Goal: Transaction & Acquisition: Book appointment/travel/reservation

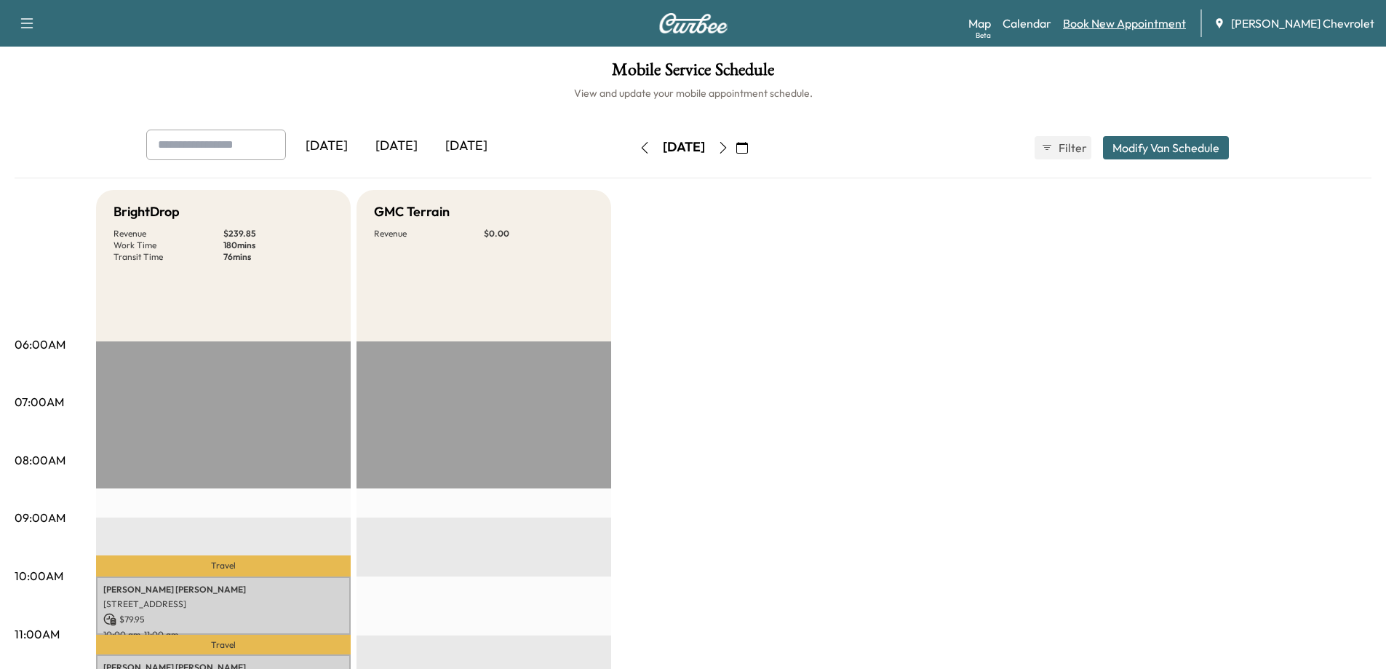
click at [1124, 23] on link "Book New Appointment" at bounding box center [1124, 23] width 123 height 17
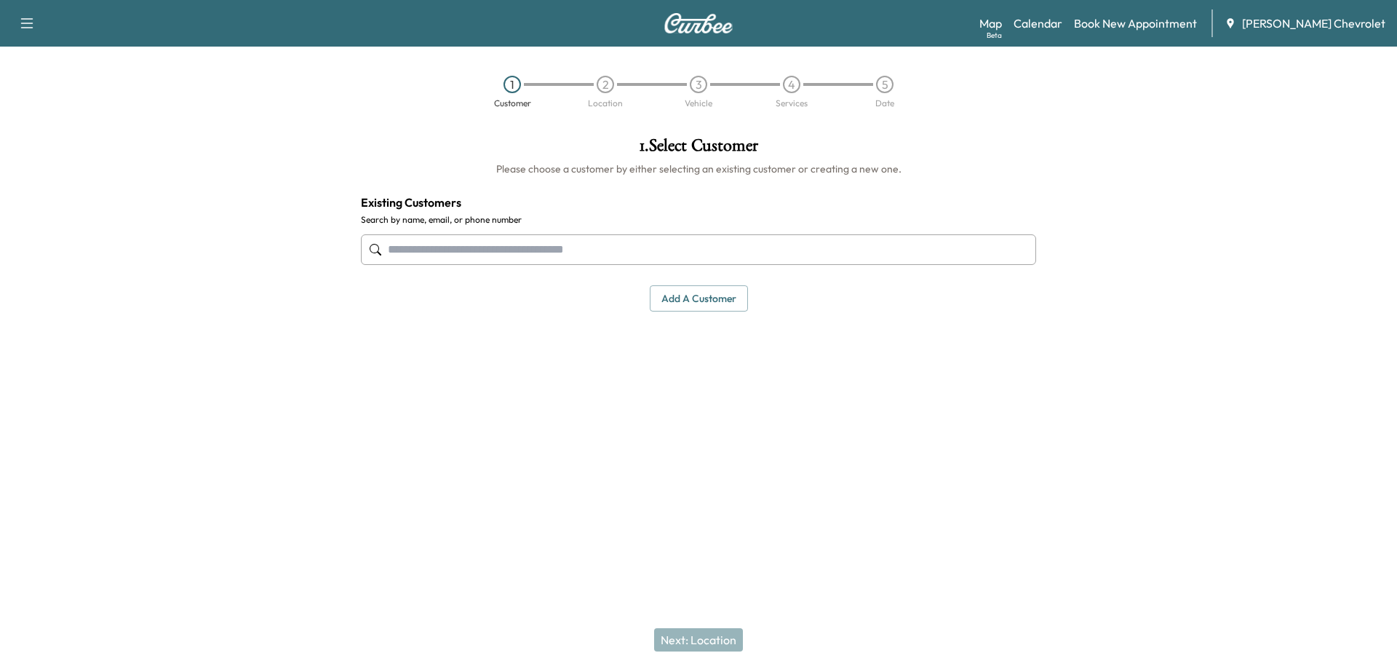
click at [476, 254] on input "text" at bounding box center [698, 249] width 675 height 31
click at [576, 251] on input "text" at bounding box center [698, 249] width 675 height 31
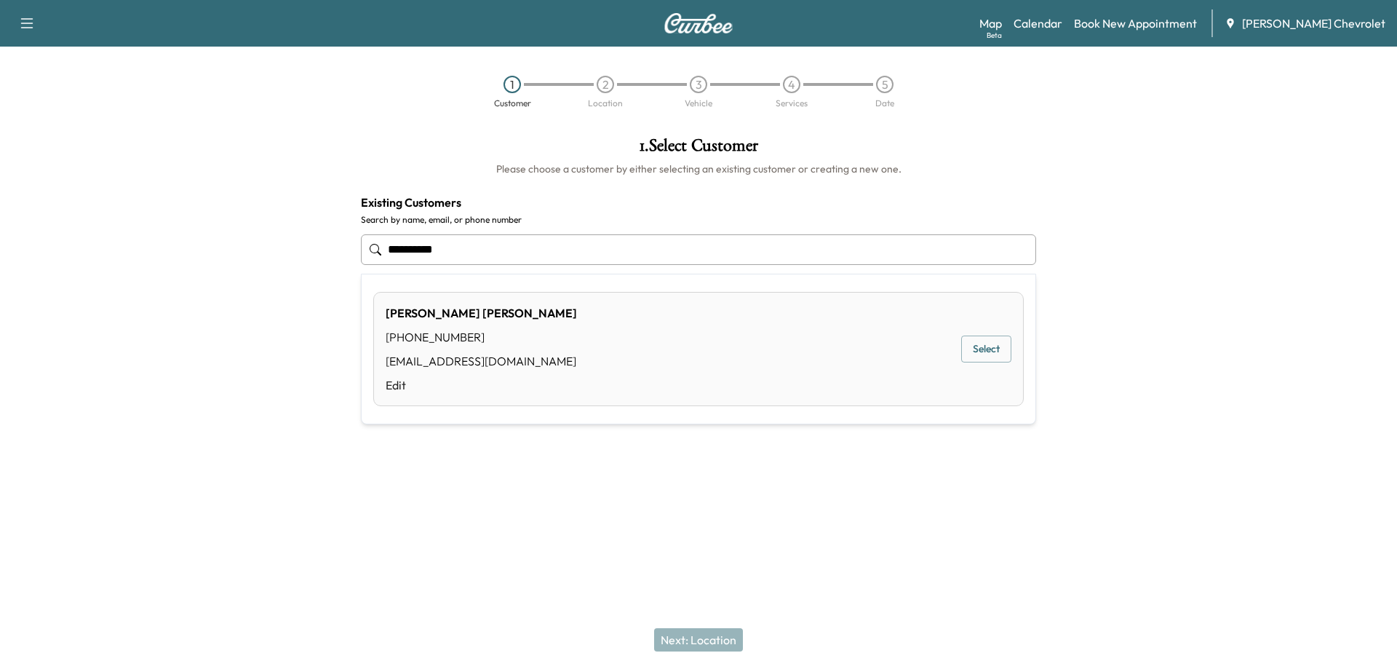
click at [975, 344] on button "Select" at bounding box center [986, 349] width 50 height 27
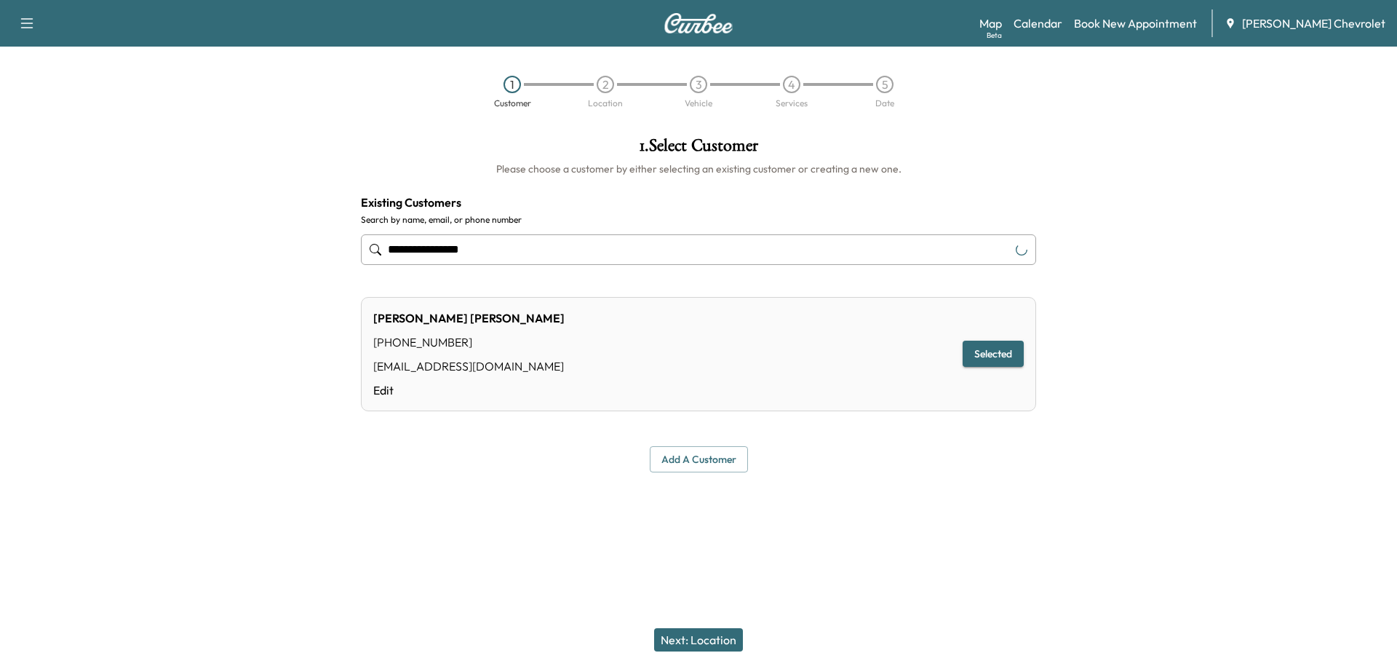
type input "**********"
click at [683, 635] on button "Next: Location" at bounding box center [698, 639] width 89 height 23
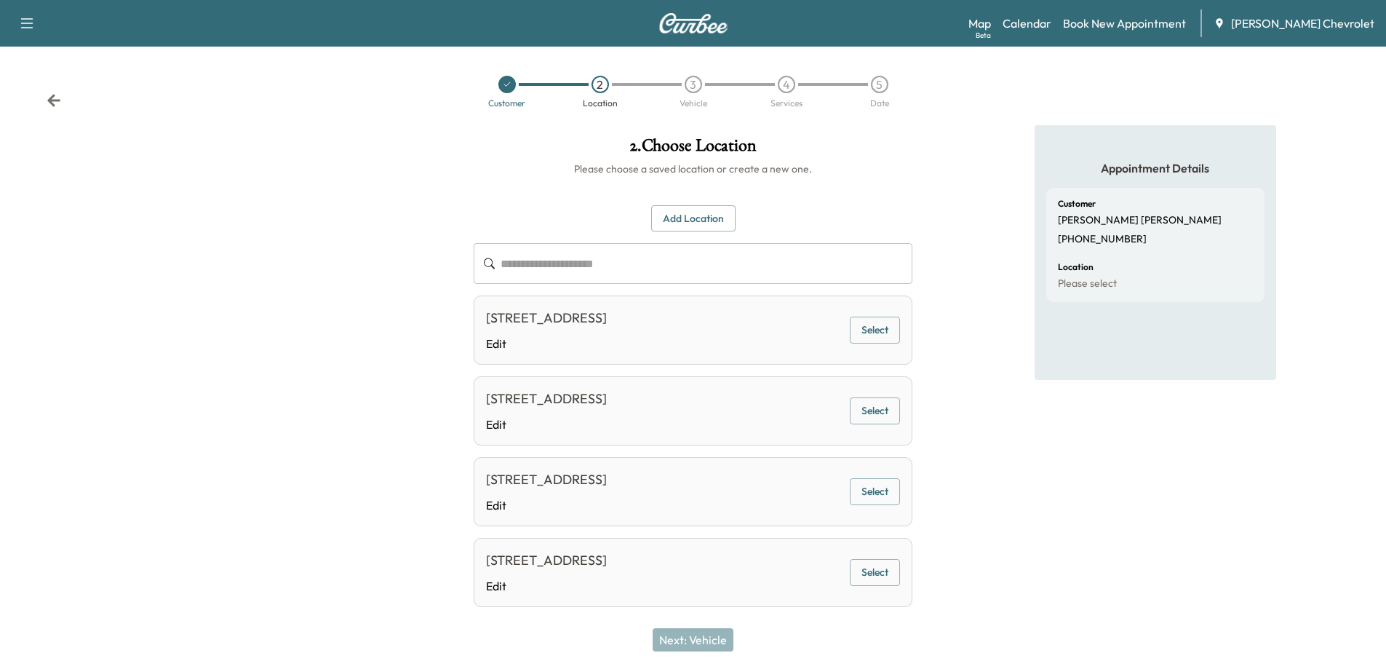
click at [857, 331] on button "Select" at bounding box center [875, 330] width 50 height 27
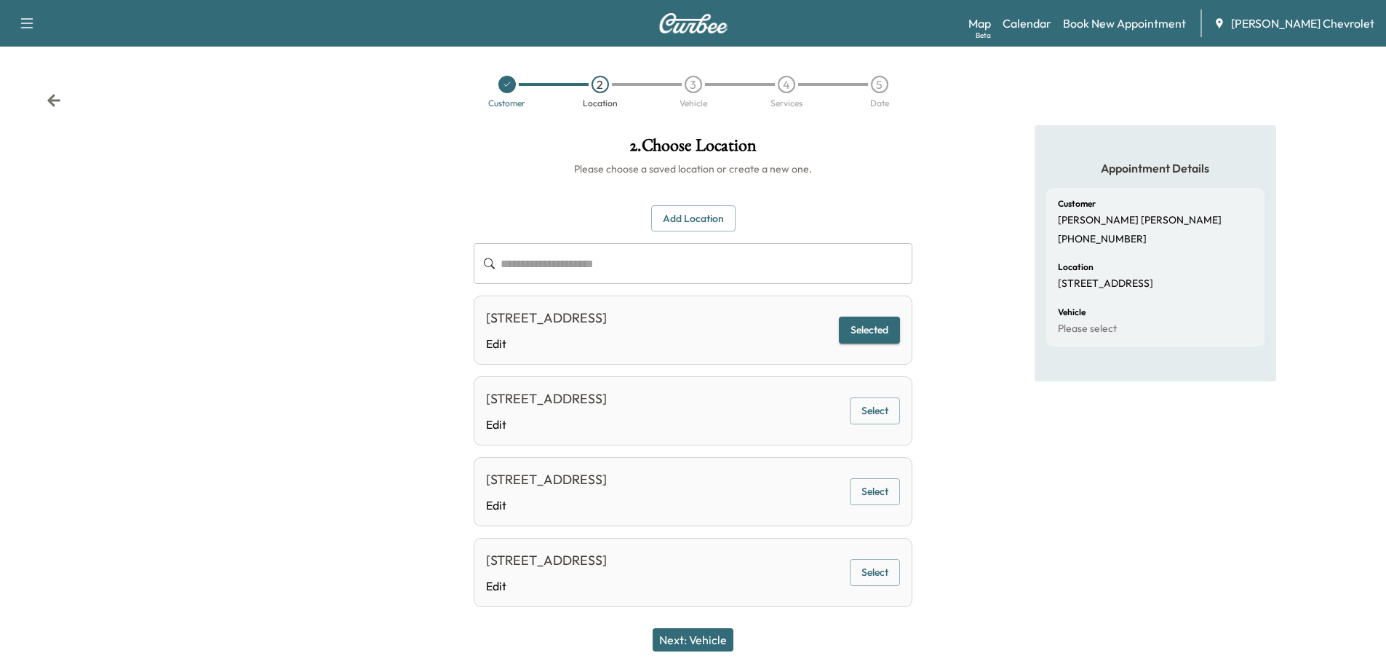
click at [699, 638] on button "Next: Vehicle" at bounding box center [693, 639] width 81 height 23
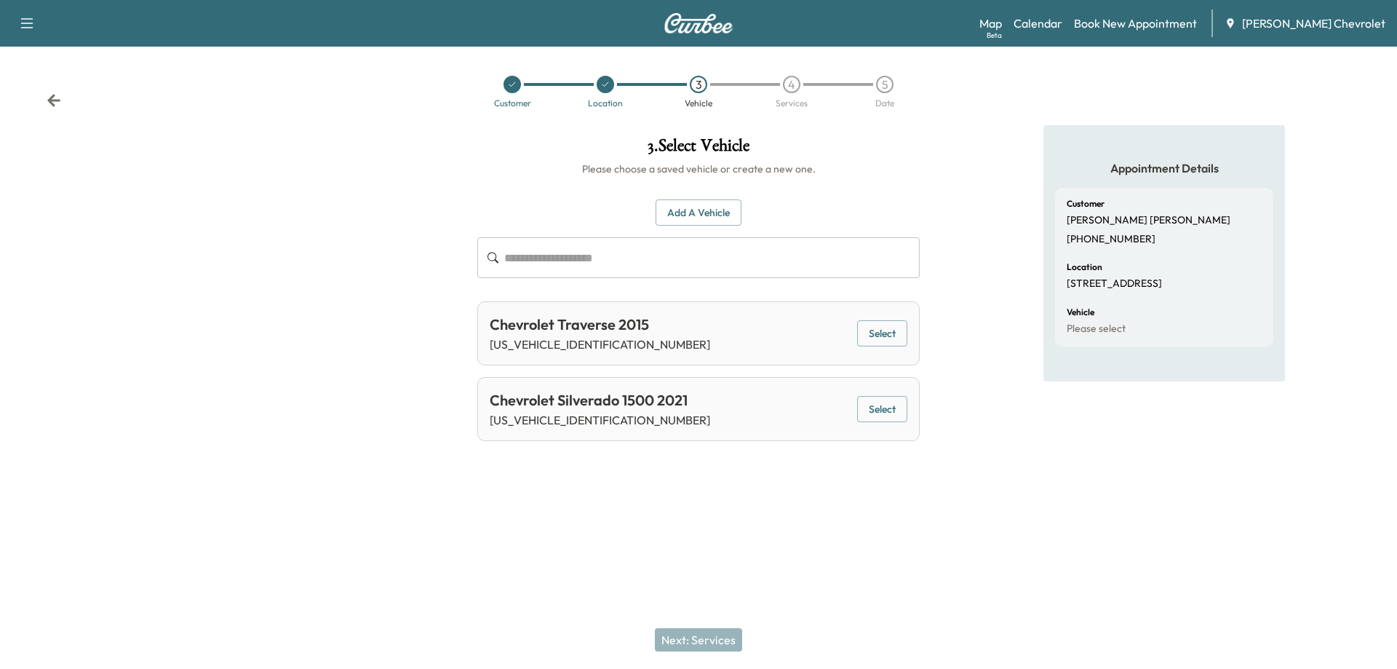
click at [890, 413] on button "Select" at bounding box center [882, 409] width 50 height 27
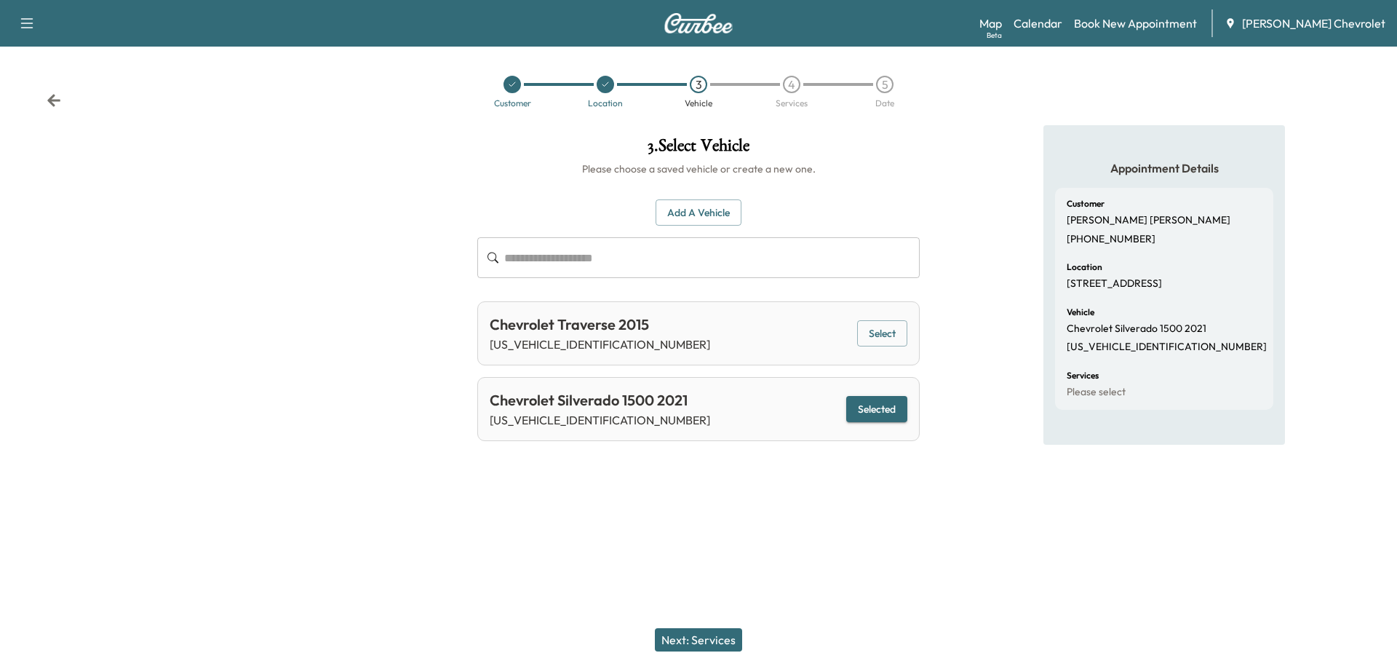
click at [725, 639] on button "Next: Services" at bounding box center [698, 639] width 87 height 23
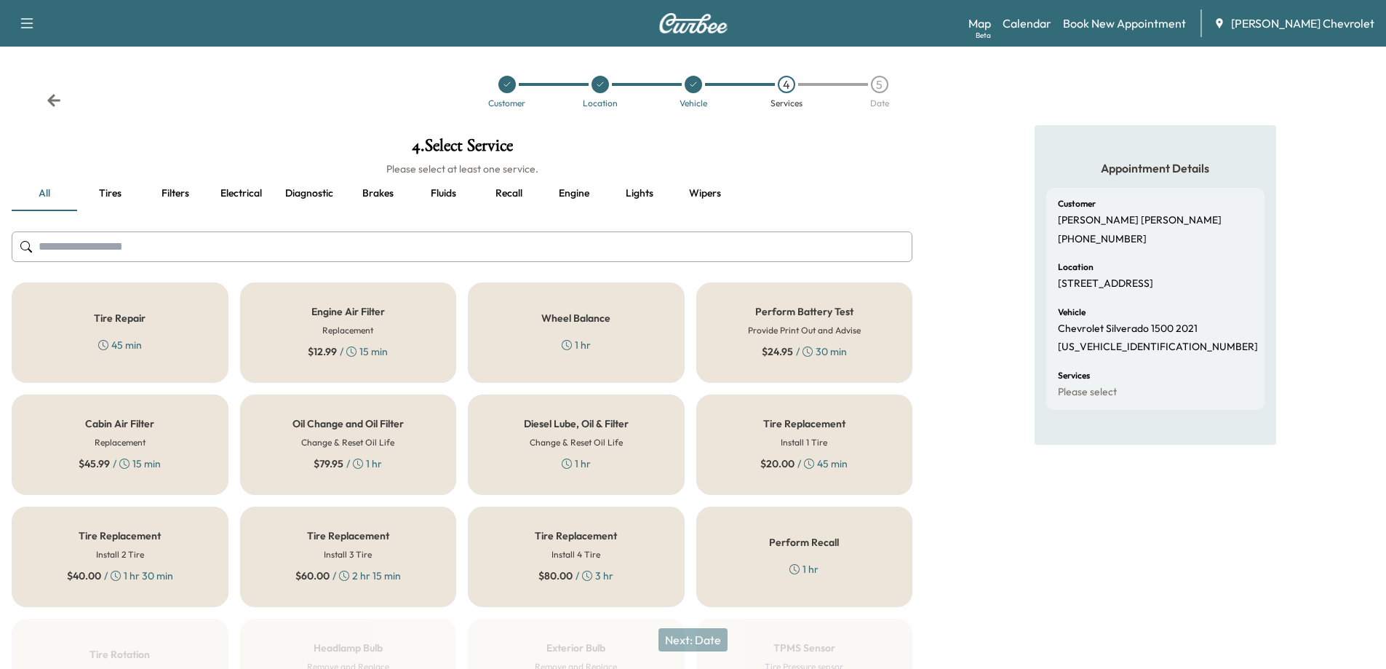
click at [358, 436] on h6 "Change & Reset Oil Life" at bounding box center [347, 442] width 93 height 13
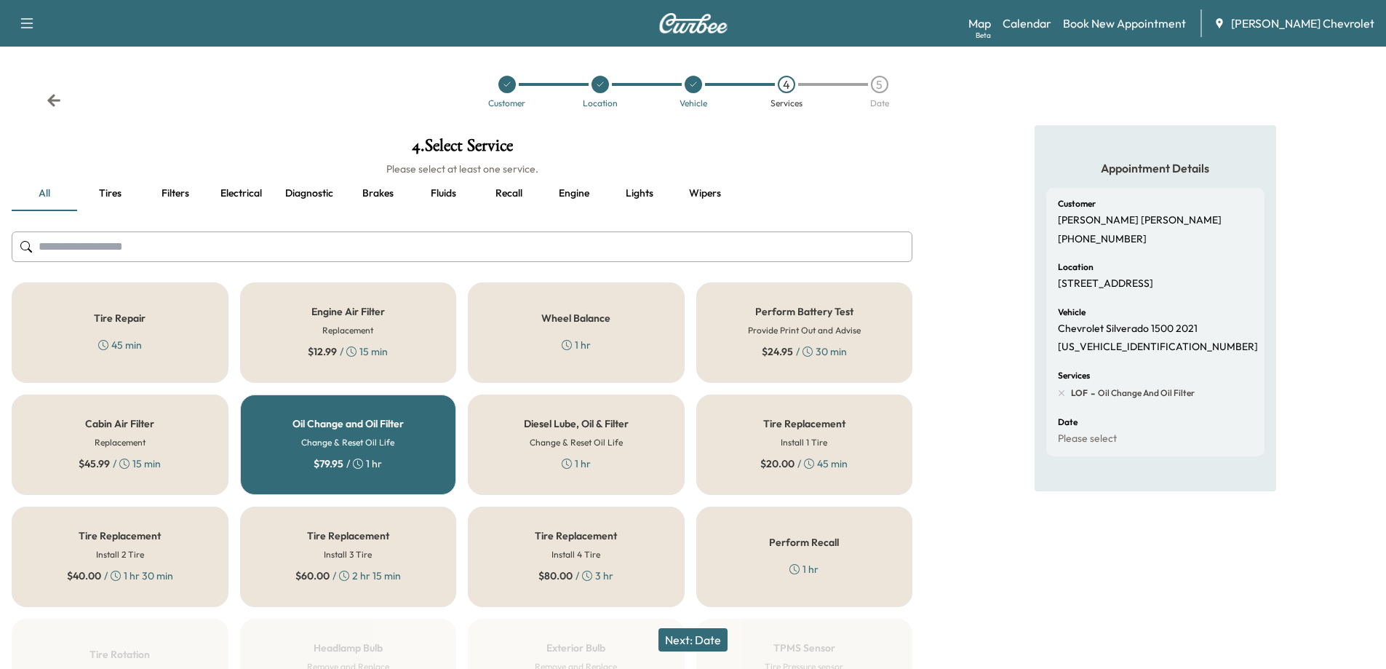
click at [684, 640] on button "Next: Date" at bounding box center [693, 639] width 69 height 23
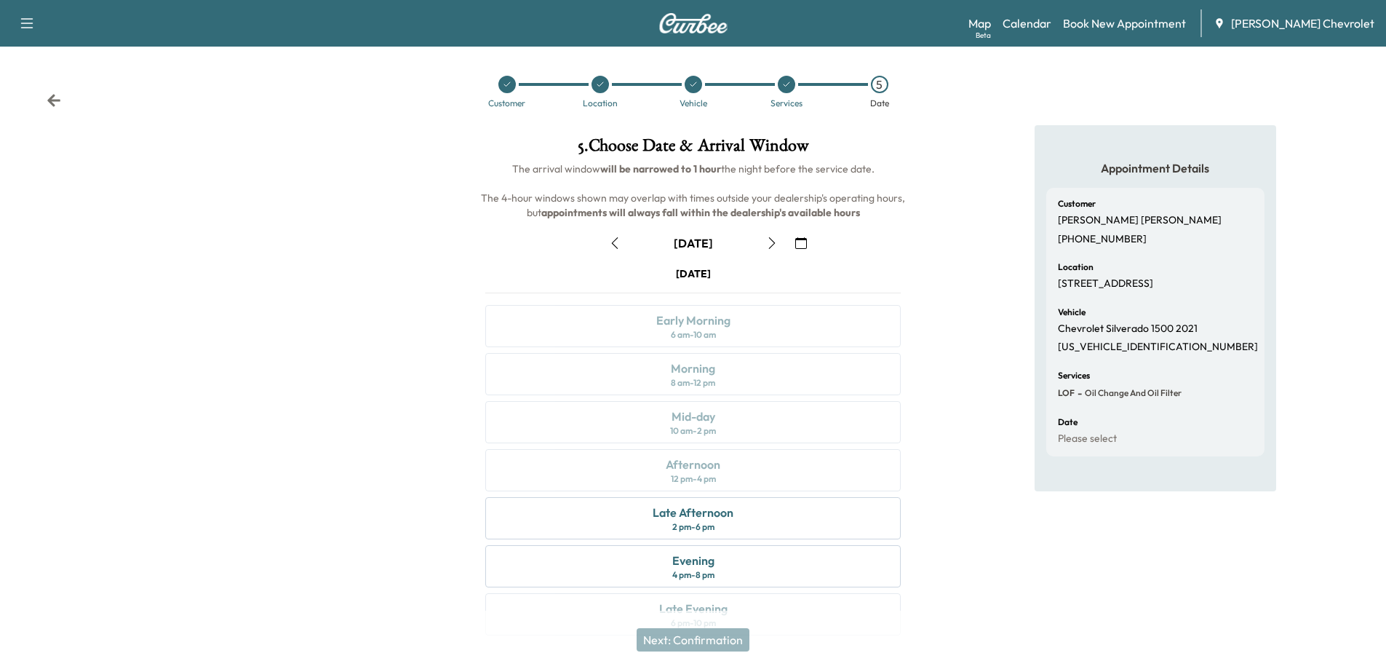
click at [775, 242] on icon "button" at bounding box center [772, 243] width 12 height 12
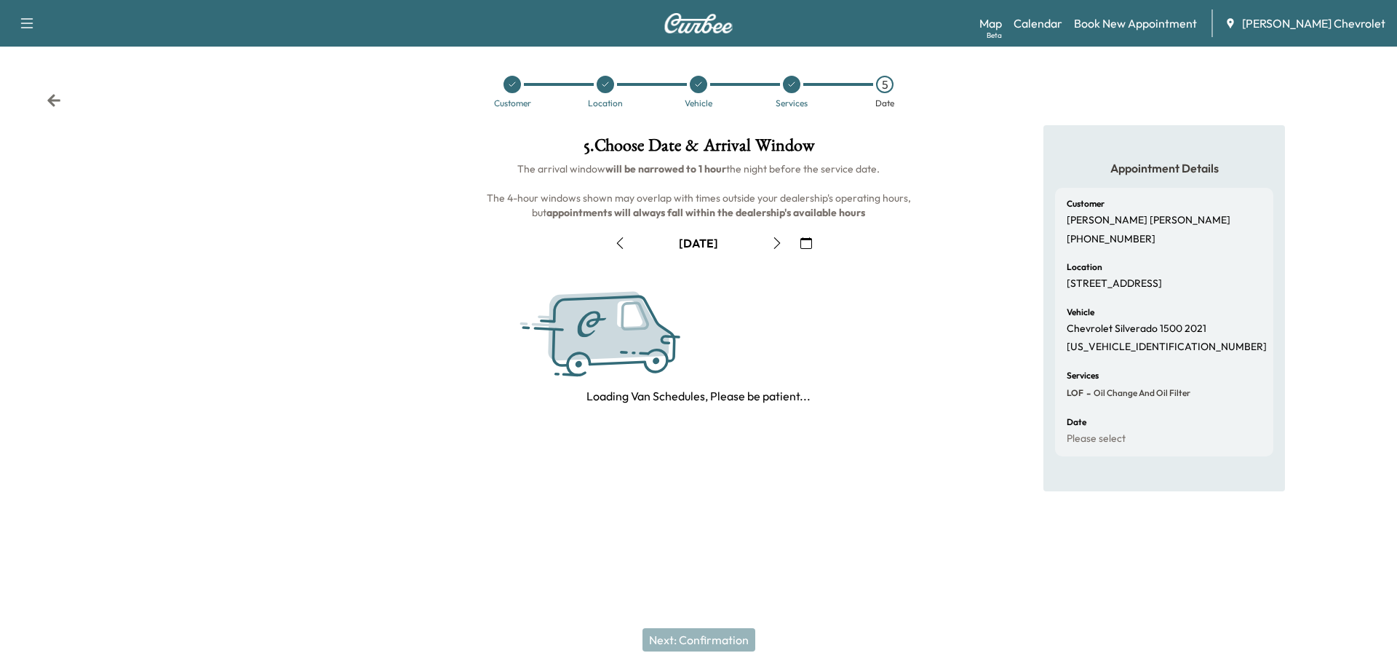
click at [775, 242] on icon "button" at bounding box center [777, 243] width 12 height 12
click at [775, 242] on icon "button" at bounding box center [772, 243] width 12 height 12
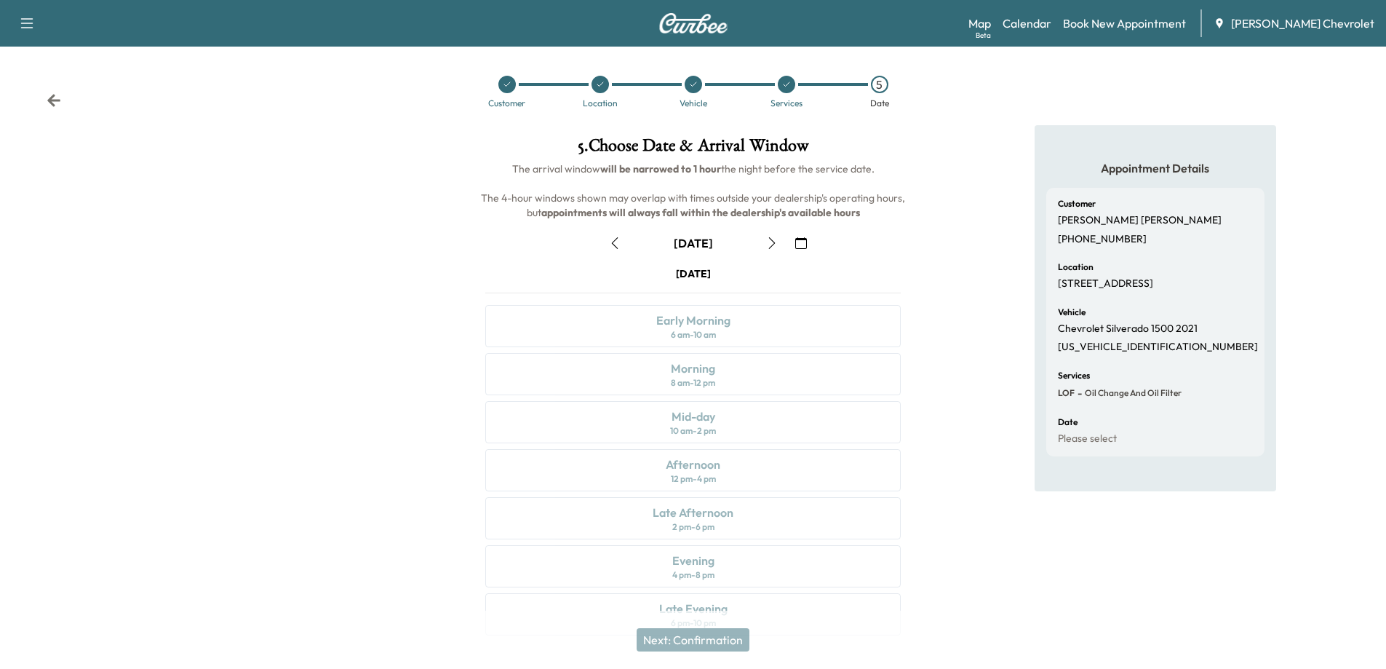
click at [775, 242] on icon "button" at bounding box center [772, 243] width 12 height 12
click at [607, 370] on div "Morning 8 am - 12 pm" at bounding box center [693, 374] width 416 height 42
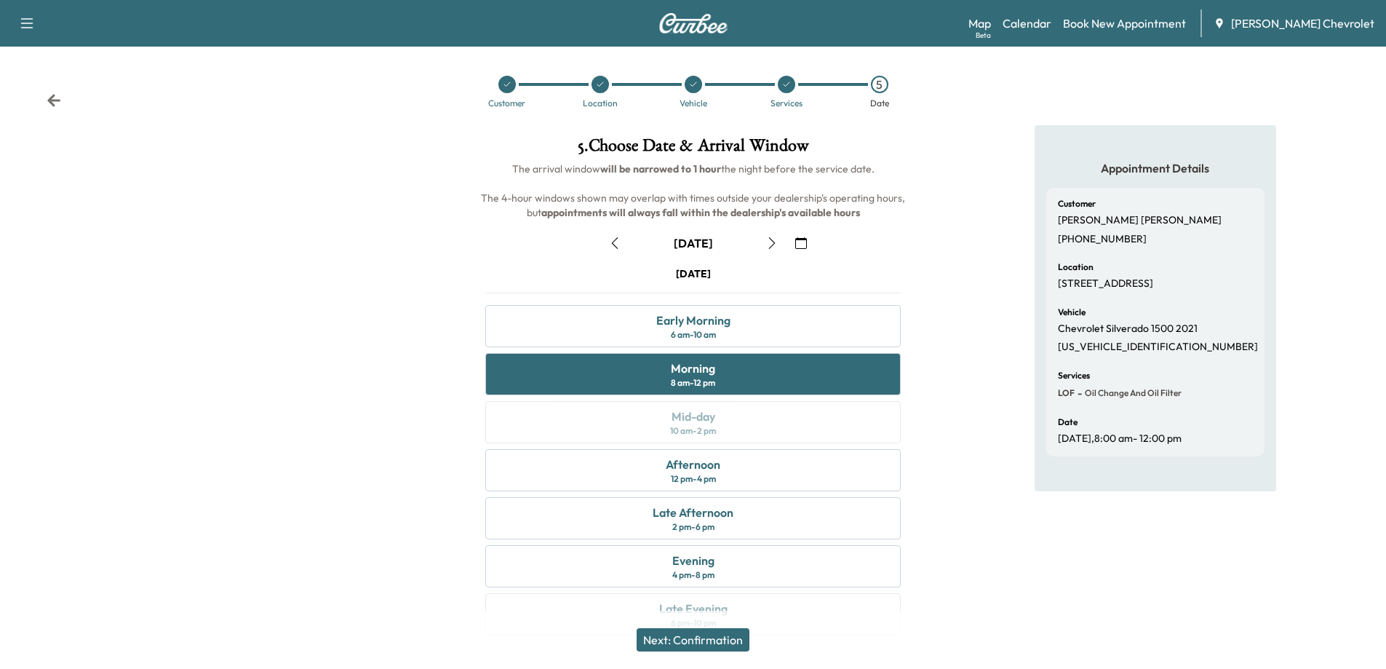
click at [713, 641] on button "Next: Confirmation" at bounding box center [693, 639] width 113 height 23
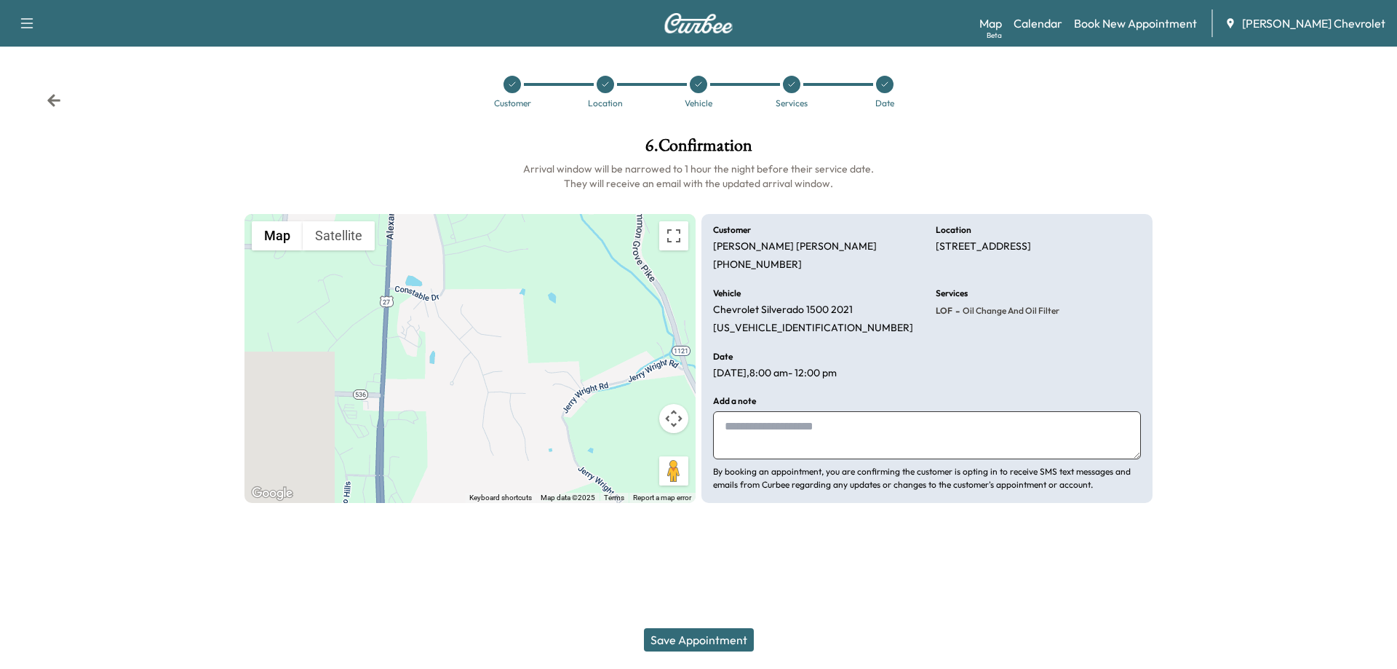
click at [693, 640] on button "Save Appointment" at bounding box center [699, 639] width 110 height 23
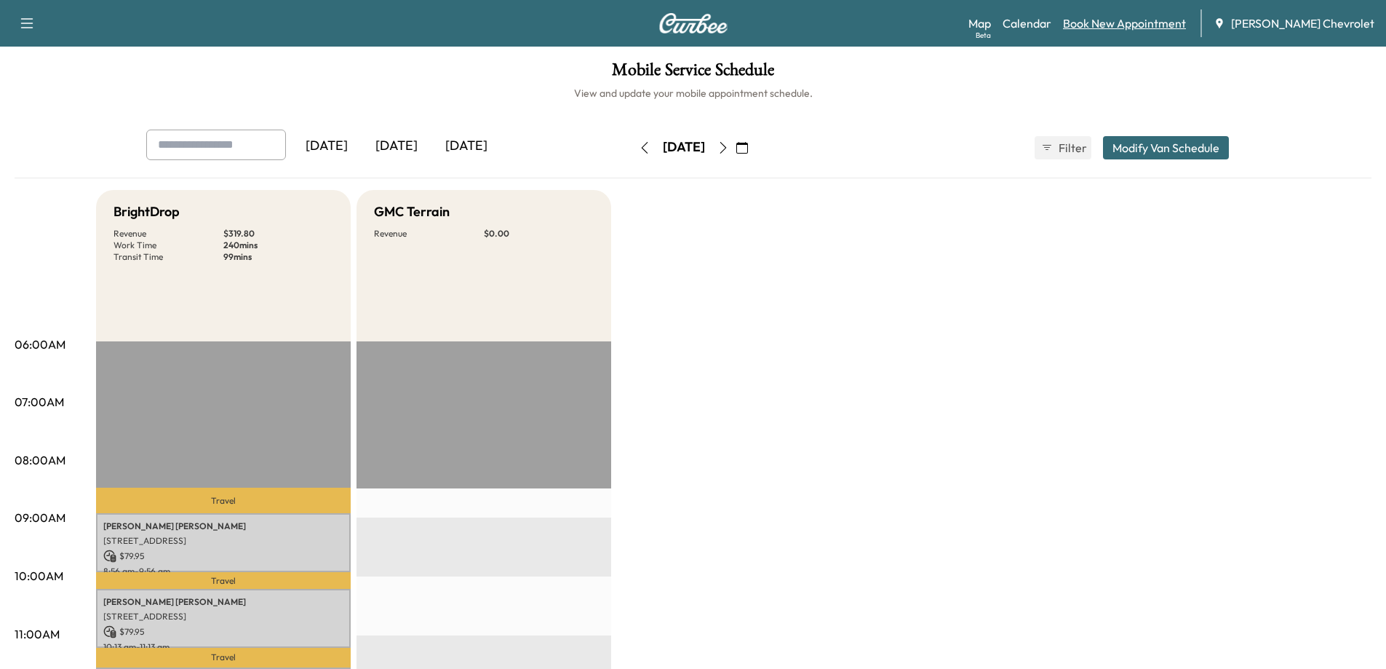
click at [1180, 24] on link "Book New Appointment" at bounding box center [1124, 23] width 123 height 17
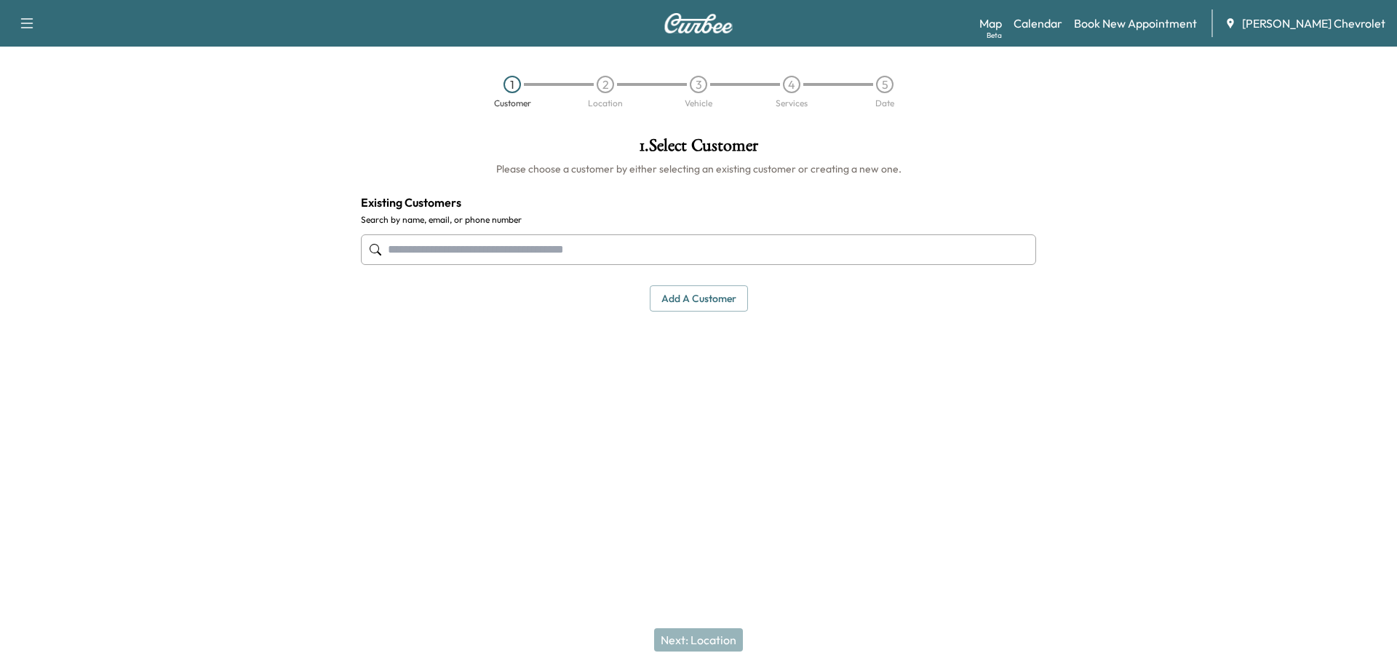
click at [623, 243] on input "text" at bounding box center [698, 249] width 675 height 31
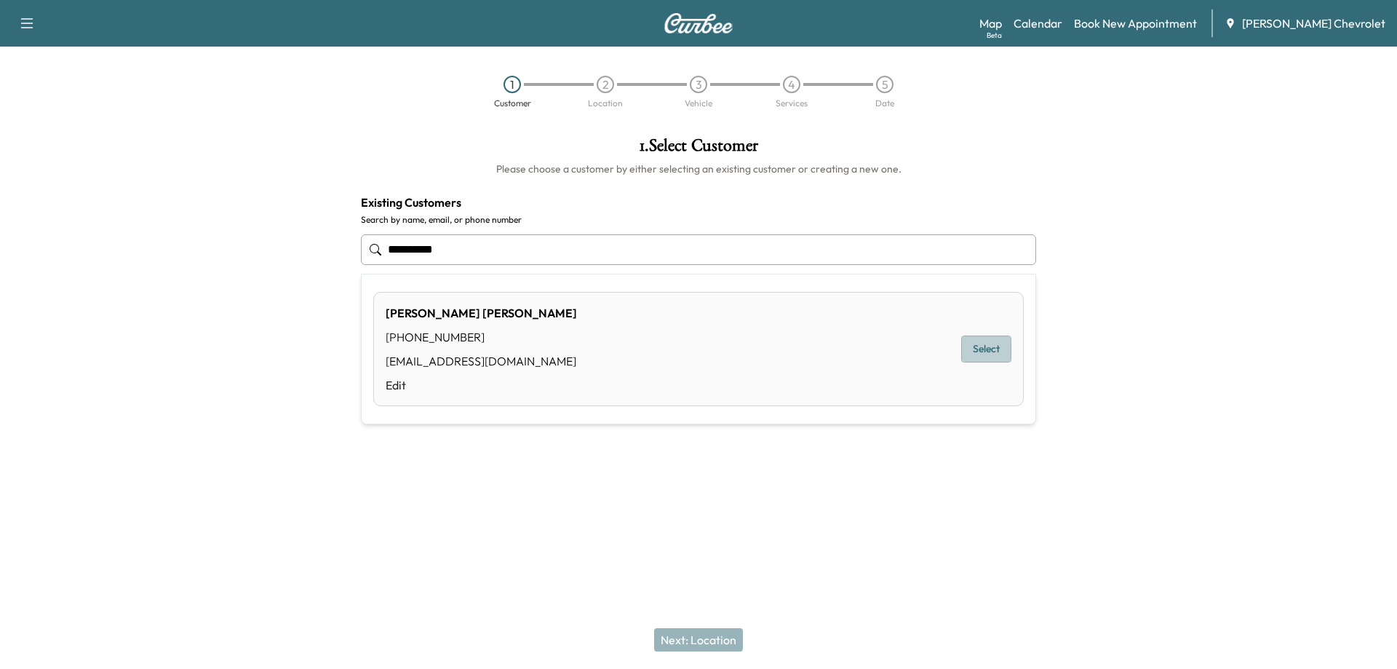
click at [1004, 352] on button "Select" at bounding box center [986, 349] width 50 height 27
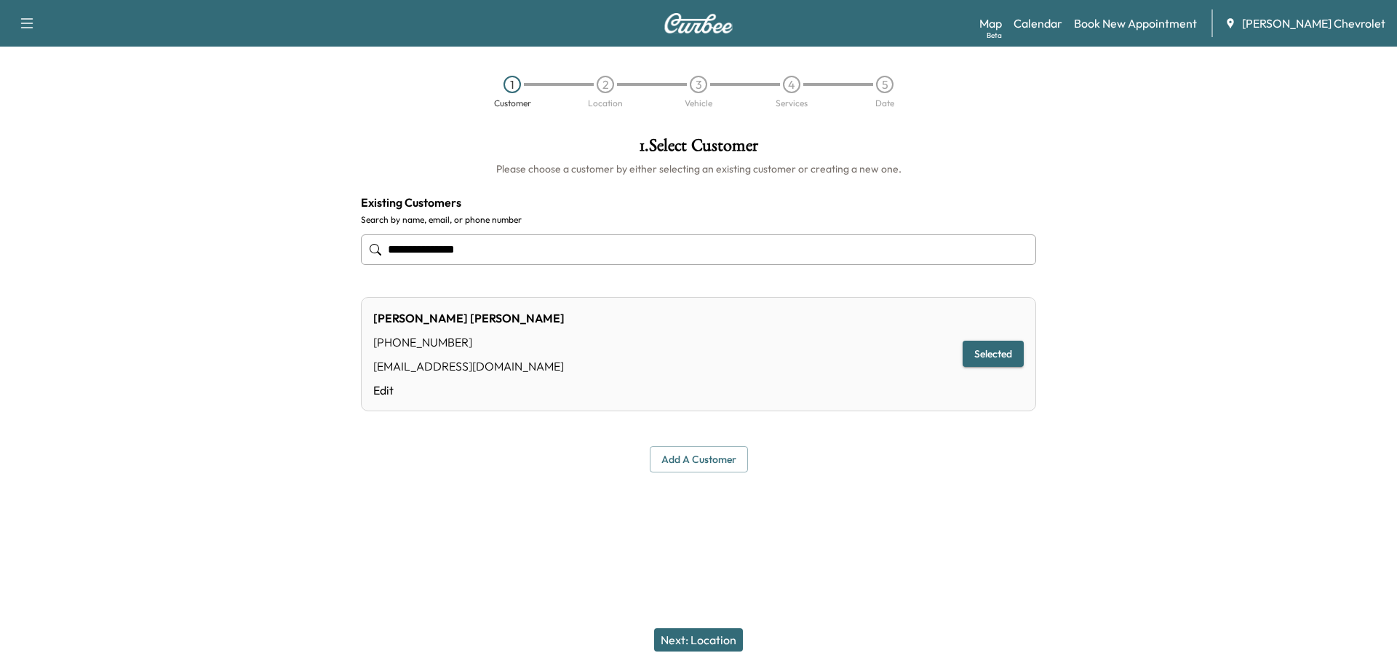
type input "**********"
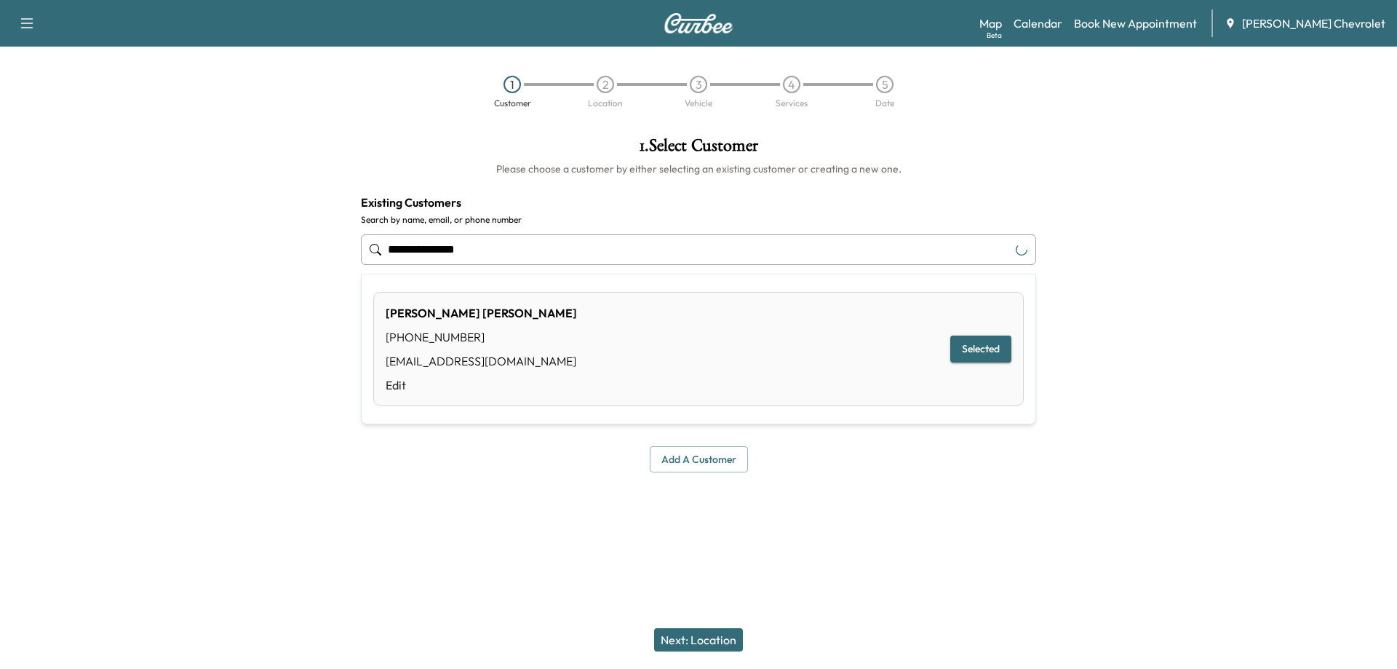
drag, startPoint x: 515, startPoint y: 259, endPoint x: 274, endPoint y: 264, distance: 241.0
click at [274, 264] on div "**********" at bounding box center [698, 304] width 1397 height 359
click at [450, 242] on input "text" at bounding box center [698, 249] width 675 height 31
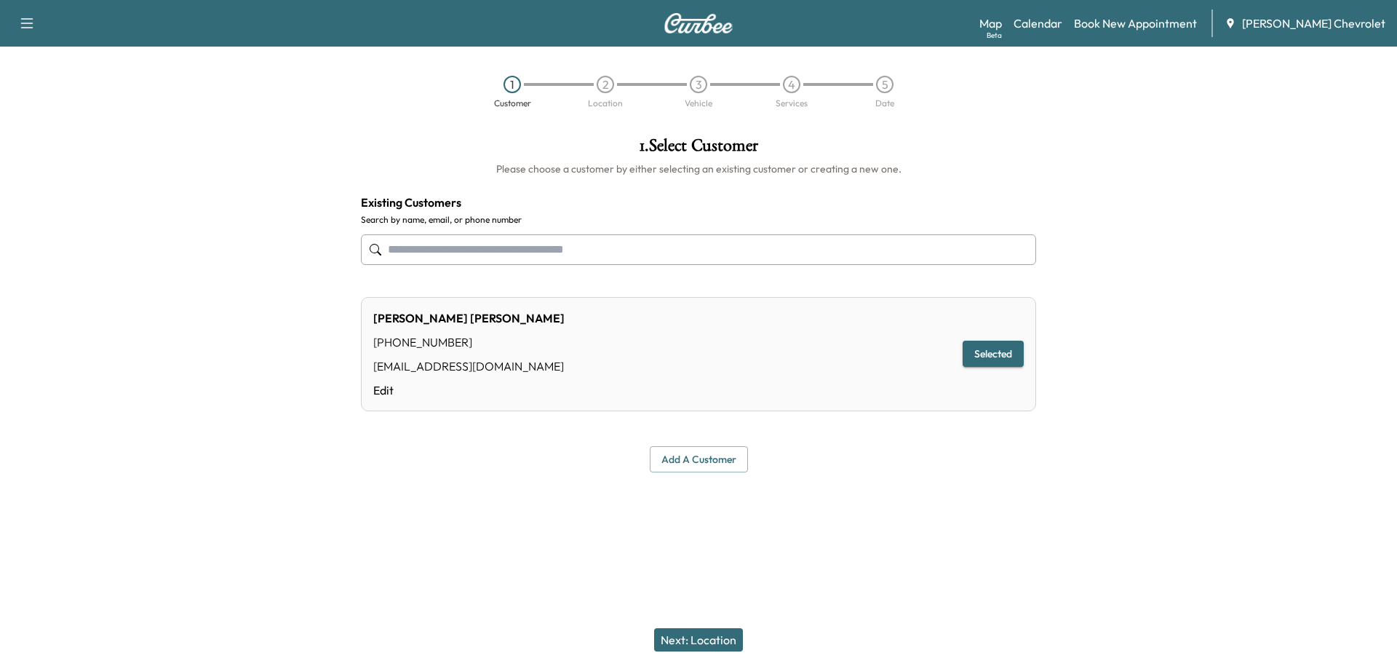
type input "**********"
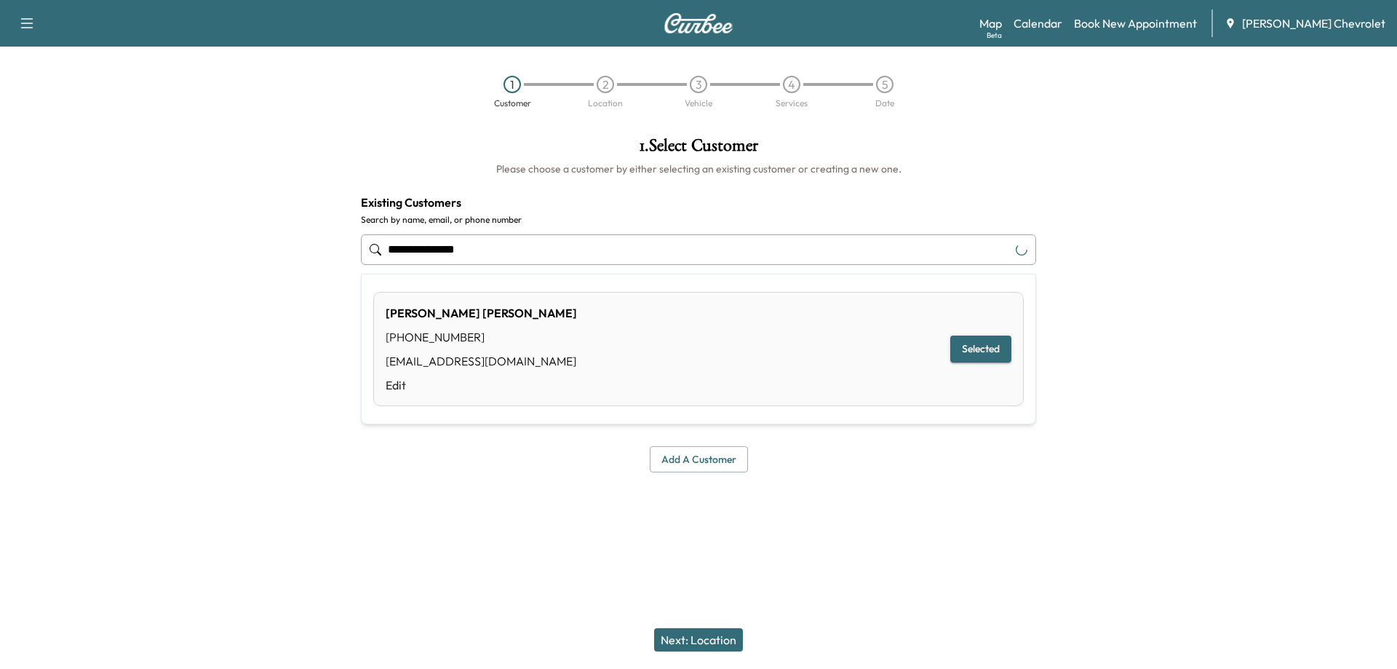
drag, startPoint x: 512, startPoint y: 257, endPoint x: 242, endPoint y: 219, distance: 272.7
click at [242, 219] on div "**********" at bounding box center [698, 304] width 1397 height 359
click at [463, 252] on input "text" at bounding box center [698, 249] width 675 height 31
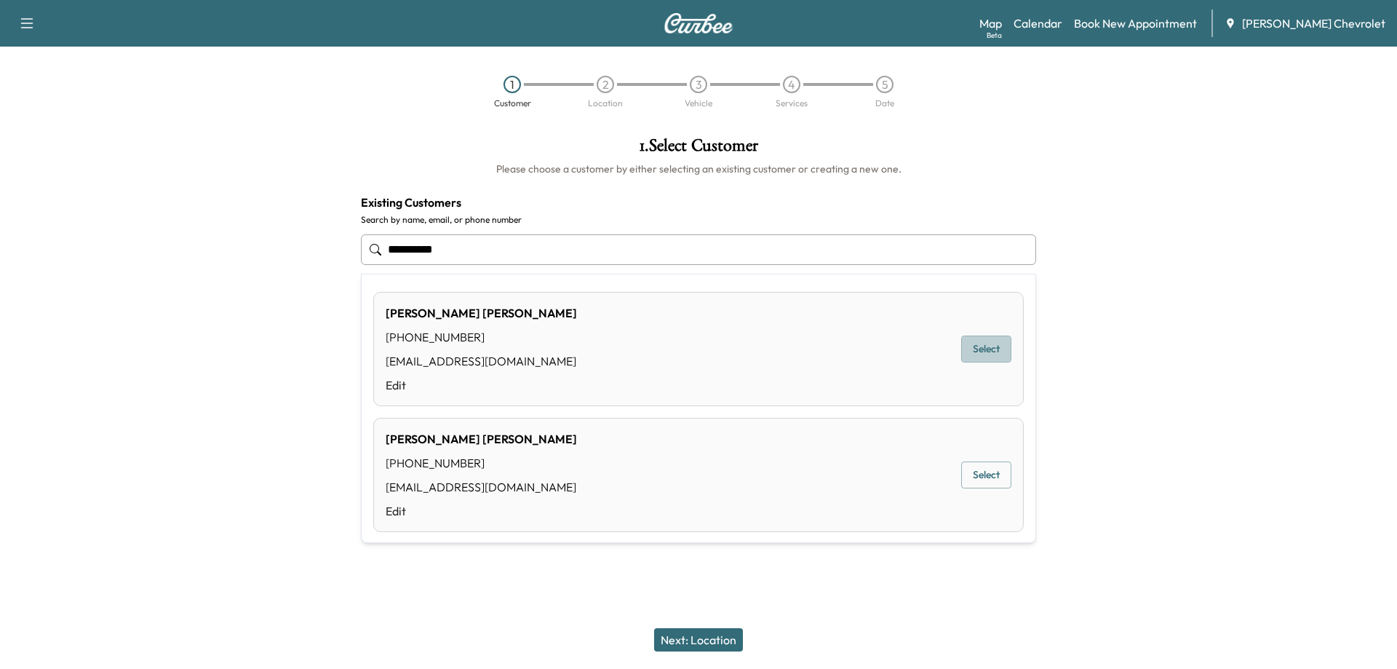
click at [983, 349] on button "Select" at bounding box center [986, 349] width 50 height 27
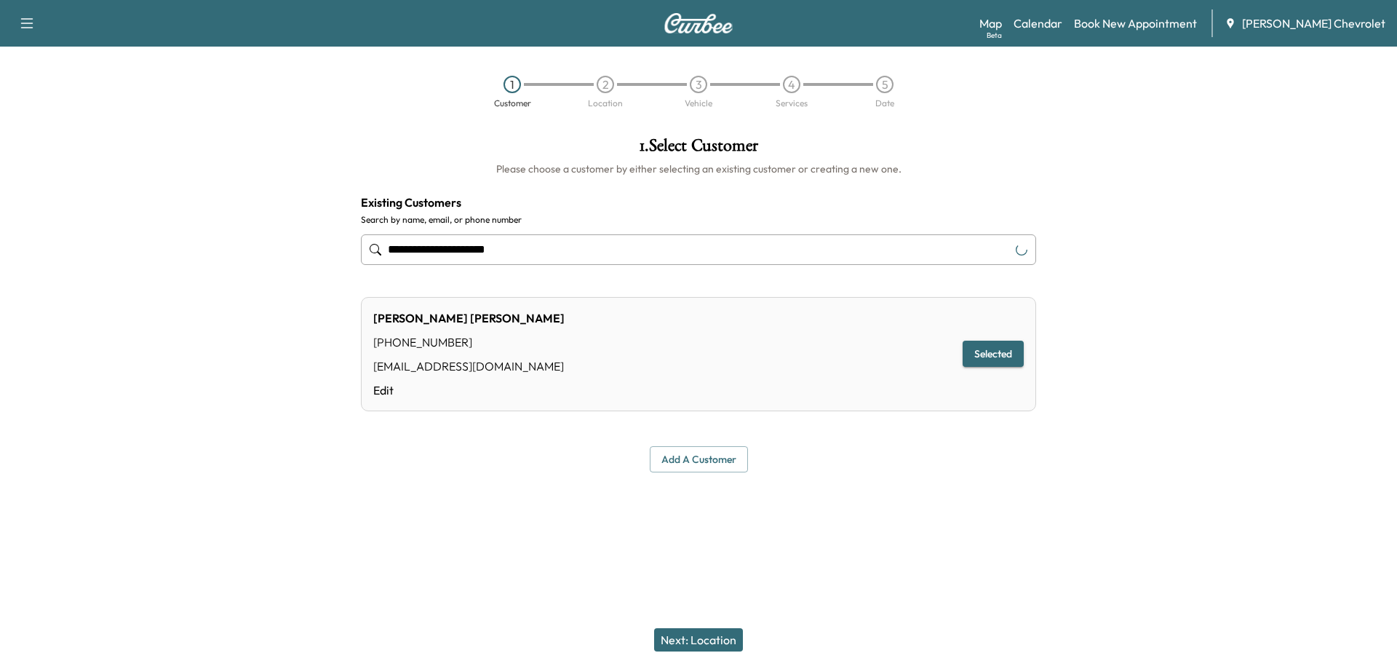
type input "**********"
click at [707, 640] on button "Next: Location" at bounding box center [698, 639] width 89 height 23
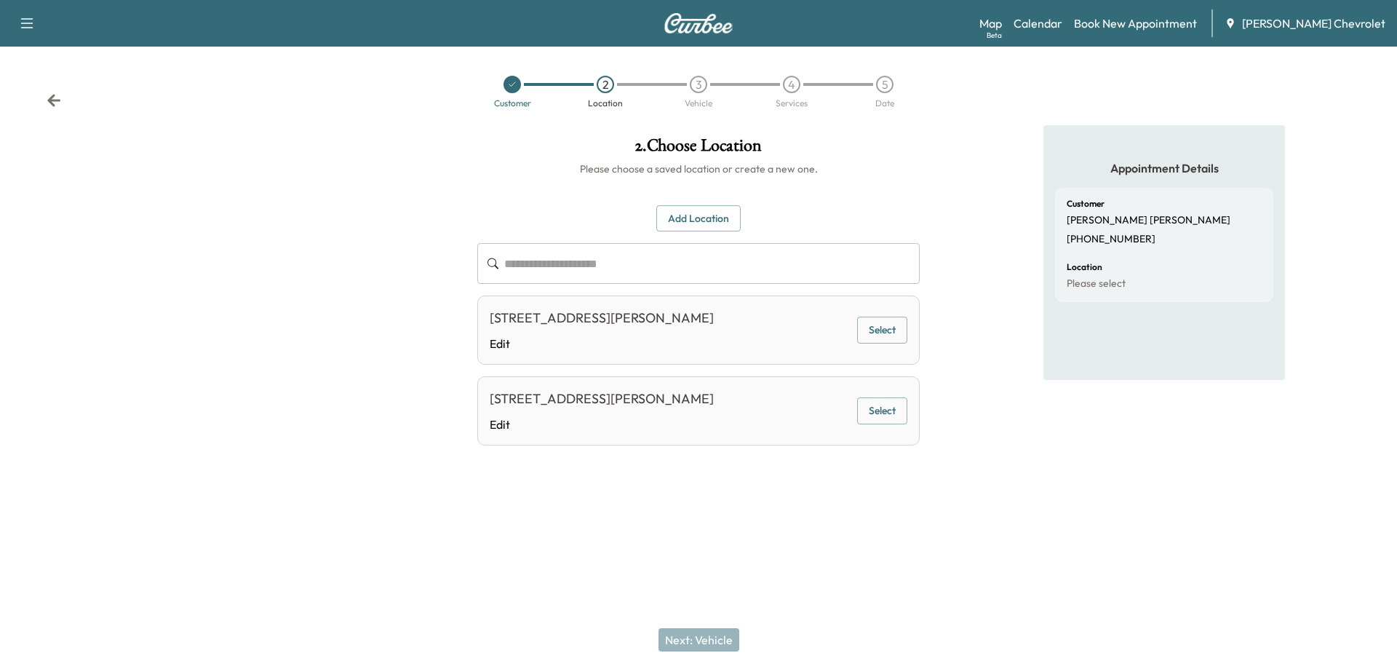
click at [869, 333] on button "Select" at bounding box center [882, 330] width 50 height 27
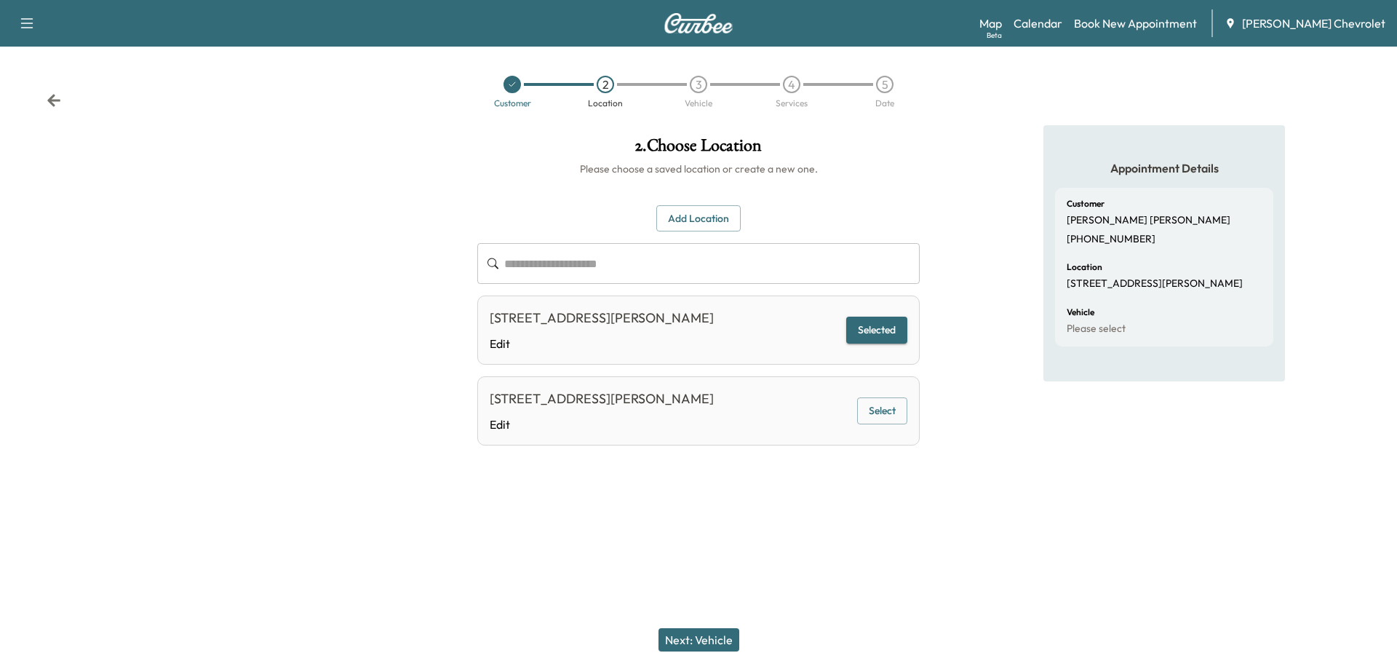
click at [701, 632] on button "Next: Vehicle" at bounding box center [699, 639] width 81 height 23
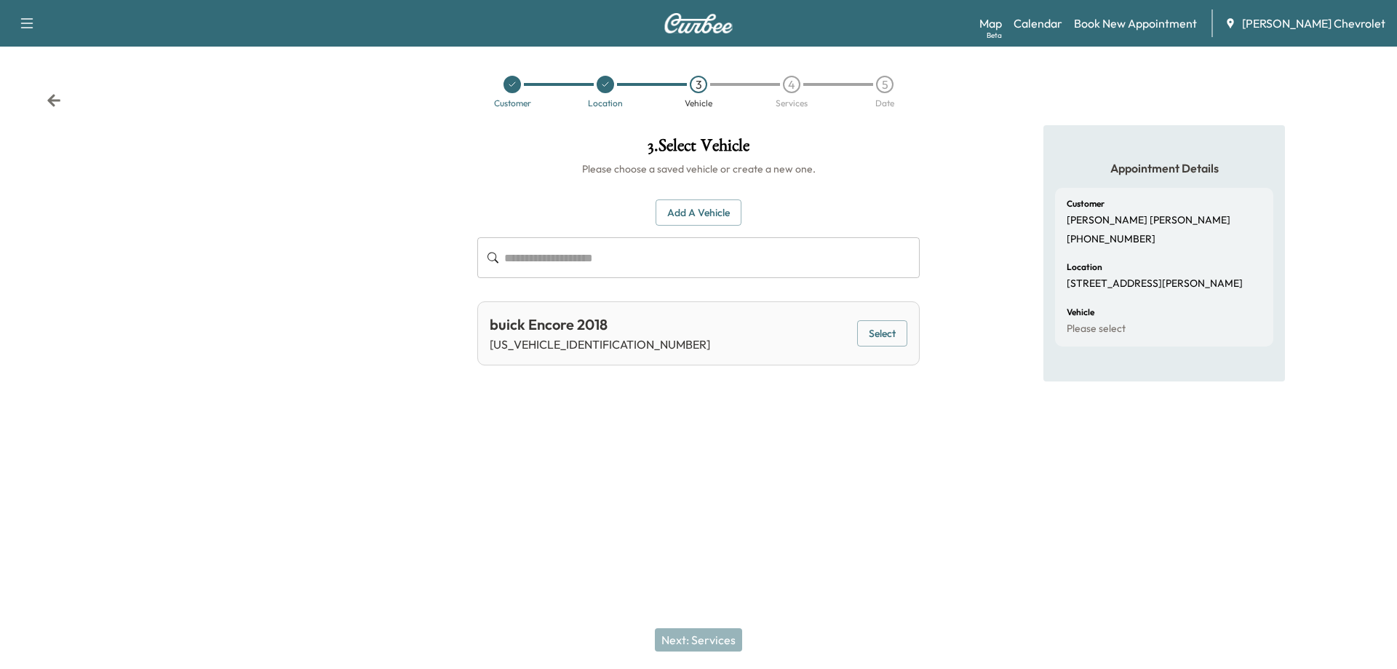
click at [900, 337] on button "Select" at bounding box center [882, 333] width 50 height 27
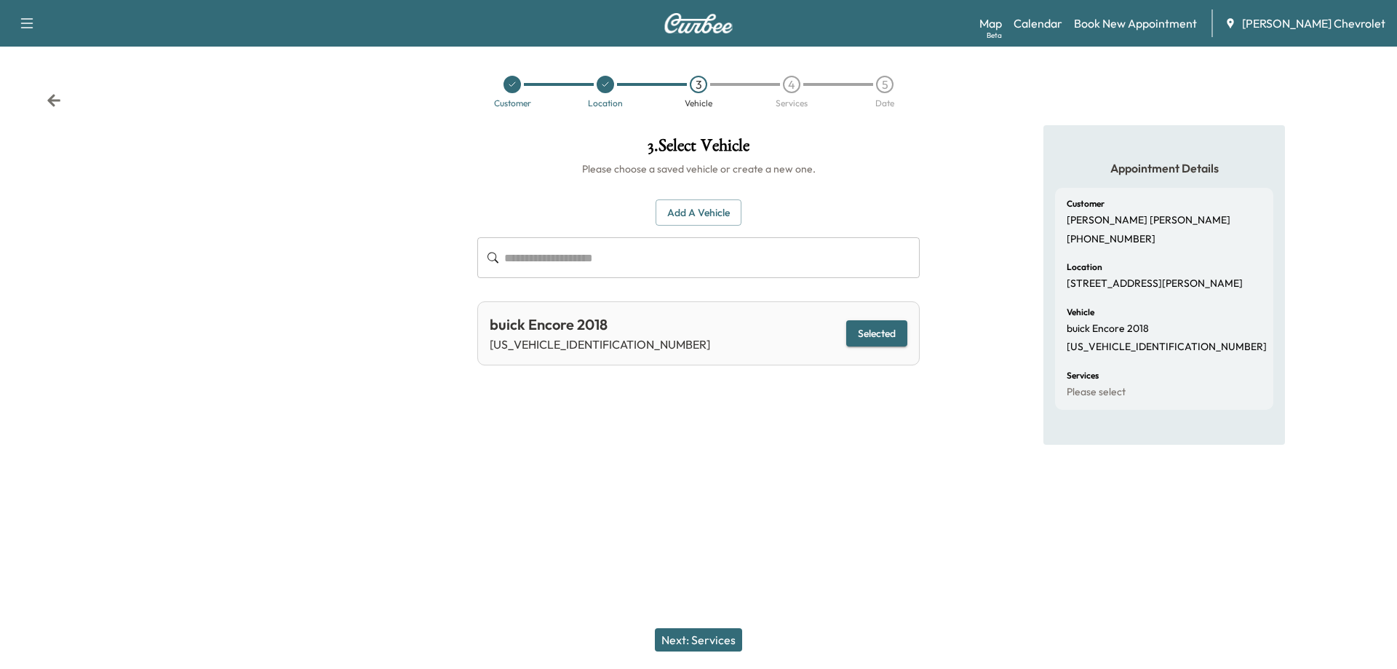
click at [701, 638] on button "Next: Services" at bounding box center [698, 639] width 87 height 23
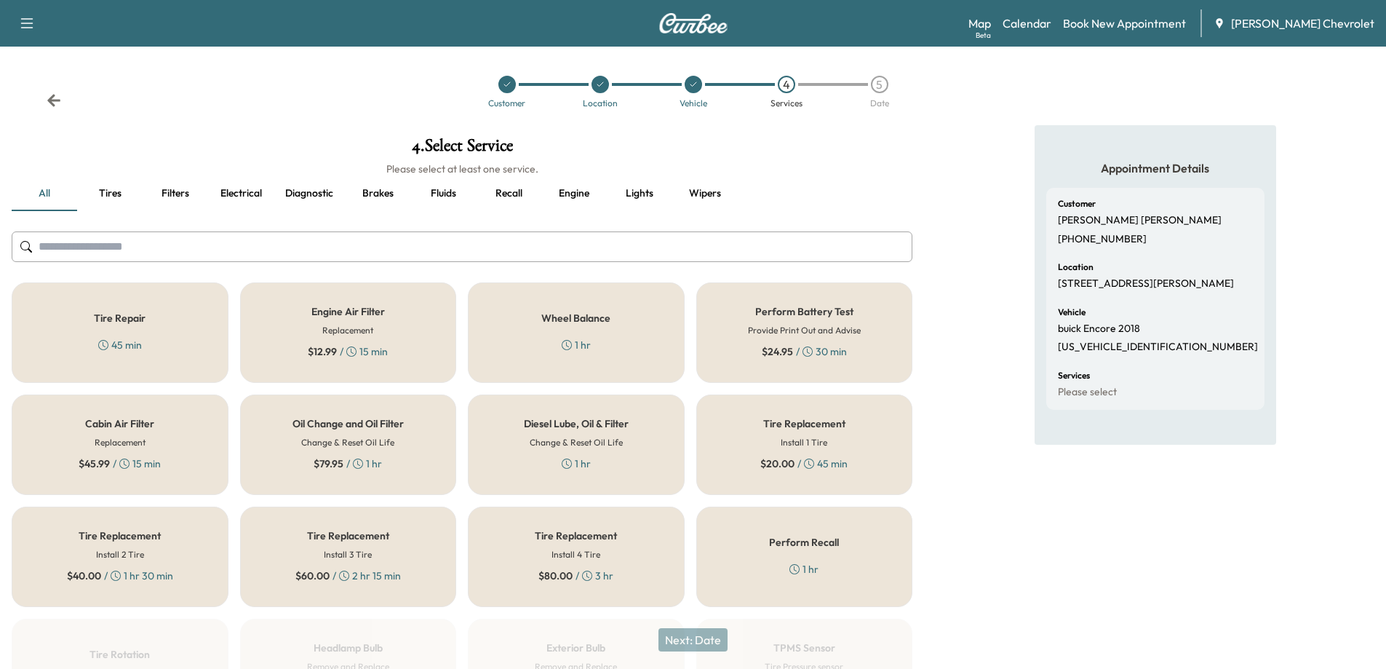
click at [339, 447] on h6 "Change & Reset Oil Life" at bounding box center [347, 442] width 93 height 13
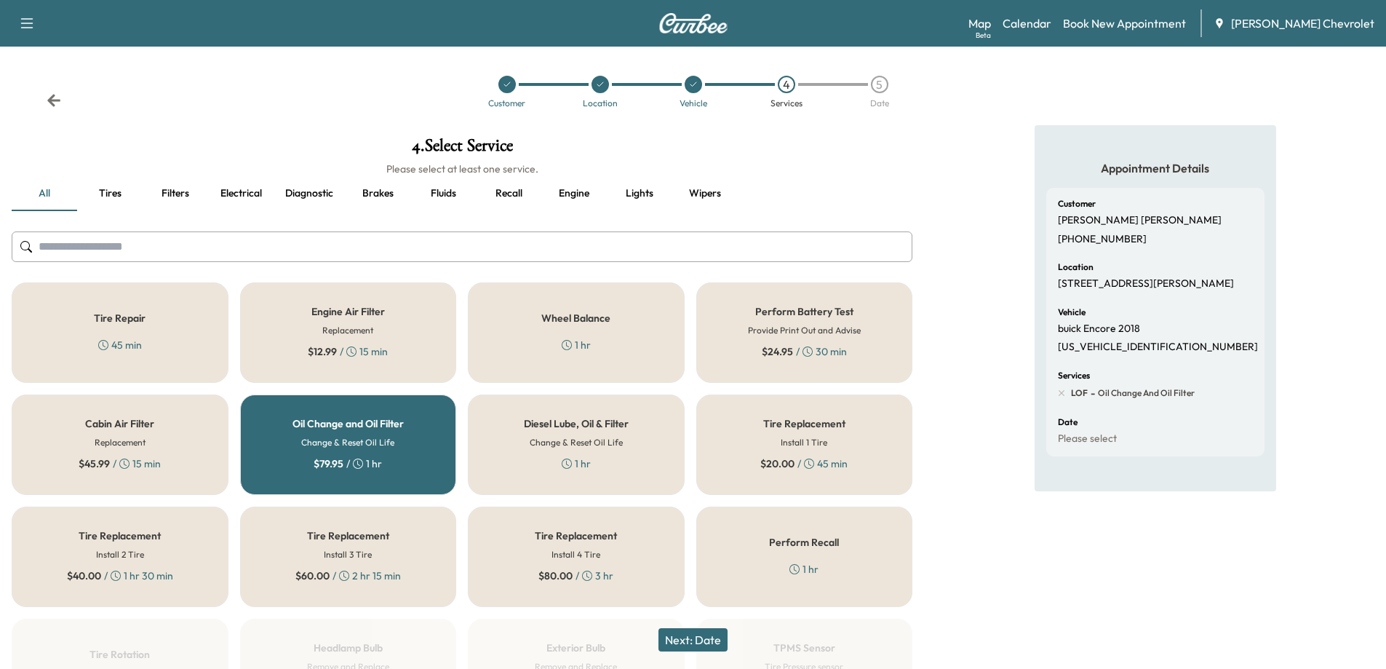
click at [702, 633] on button "Next: Date" at bounding box center [693, 639] width 69 height 23
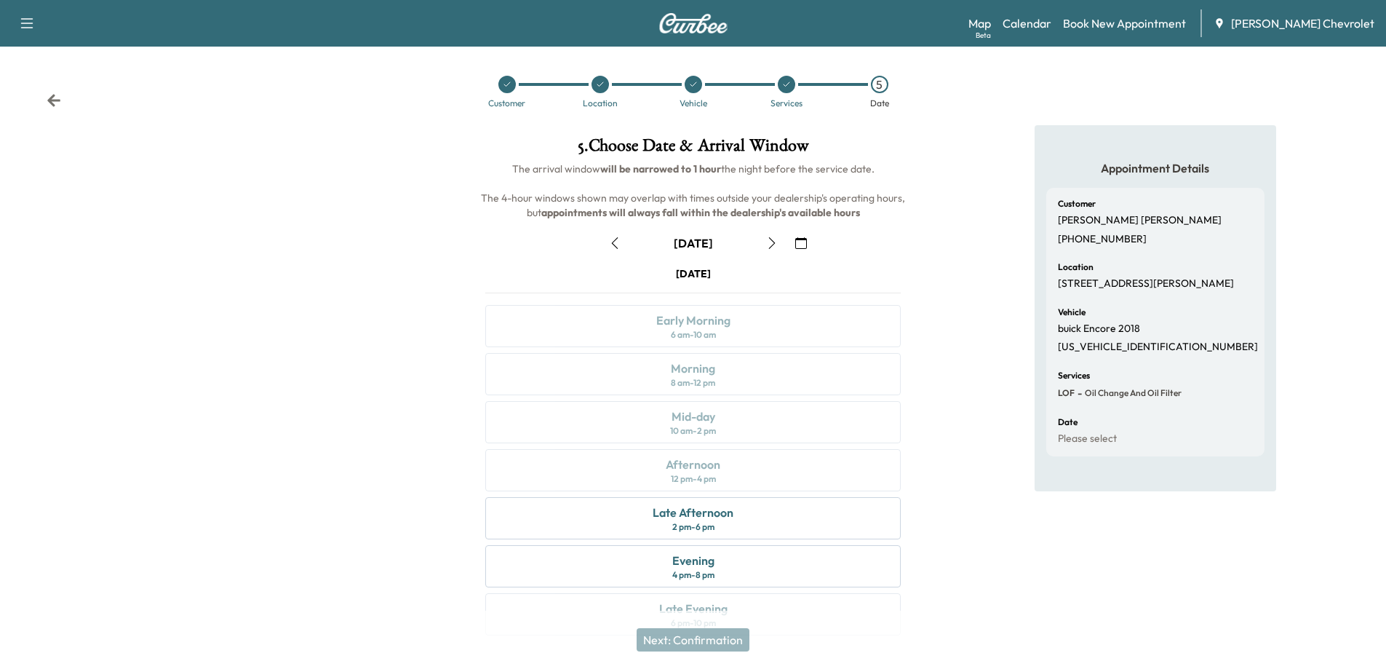
click at [773, 245] on icon "button" at bounding box center [772, 243] width 12 height 12
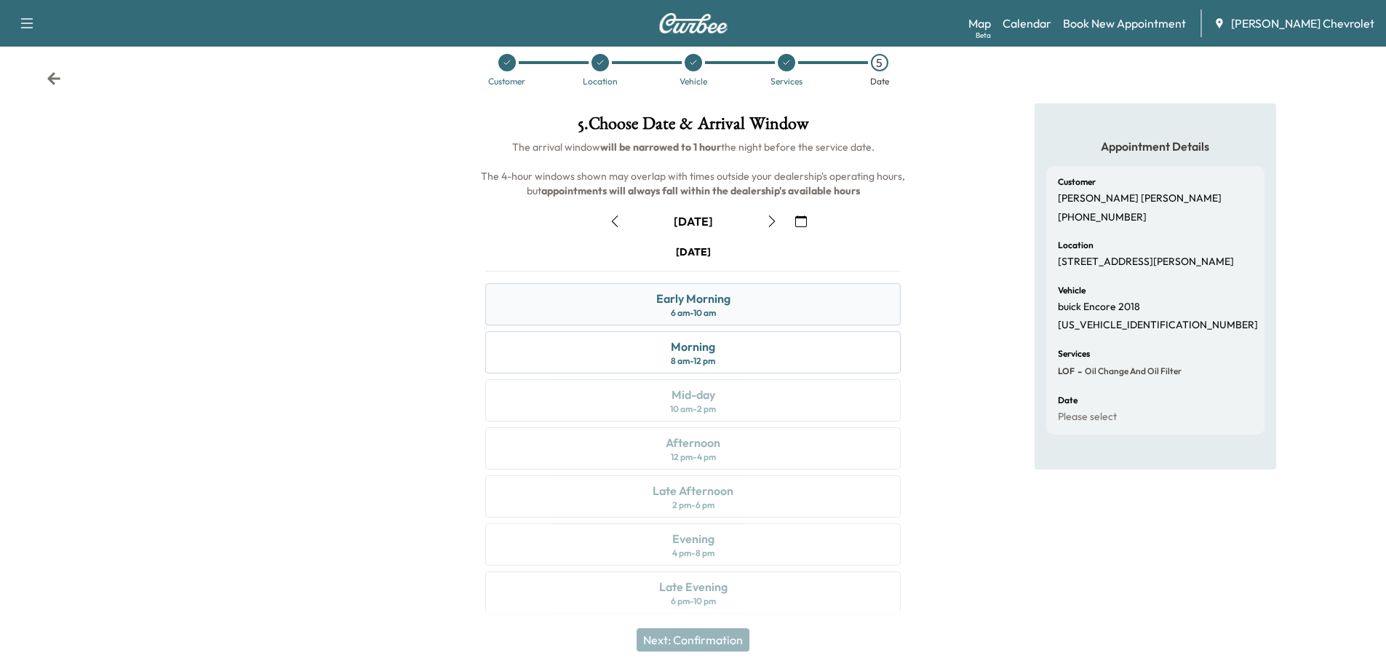
scroll to position [31, 0]
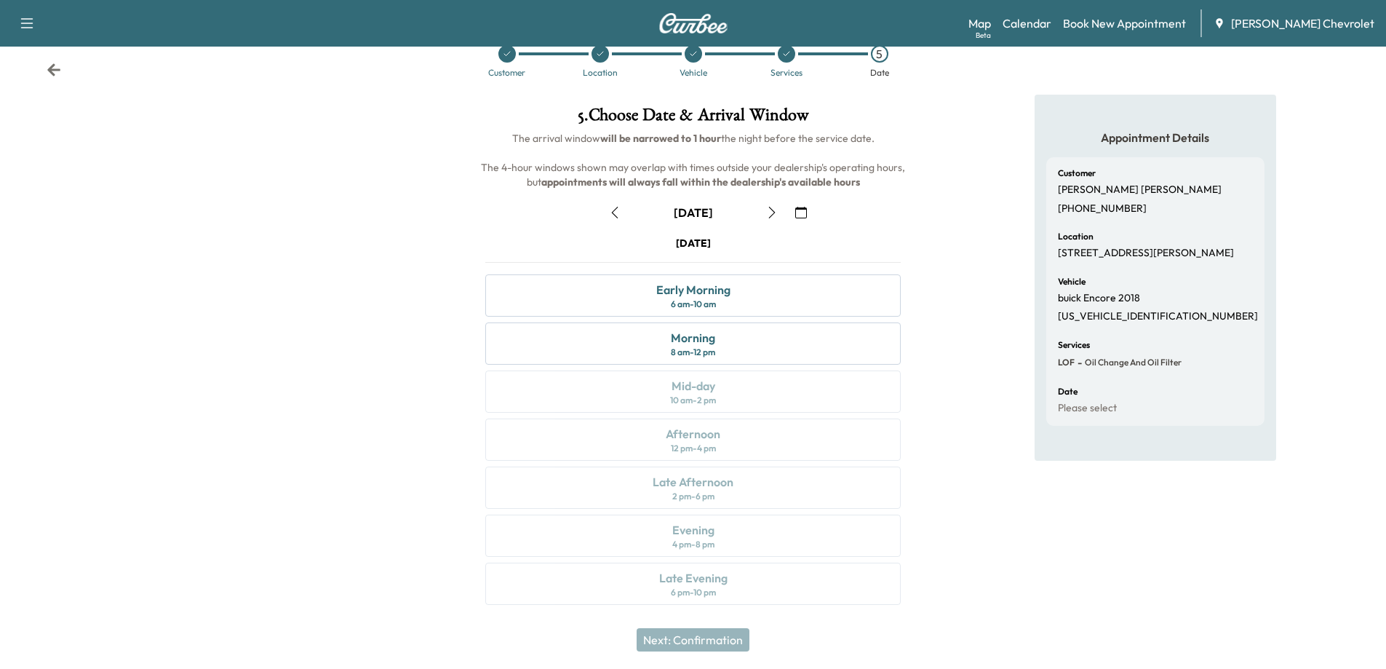
click at [772, 207] on icon "button" at bounding box center [772, 213] width 12 height 12
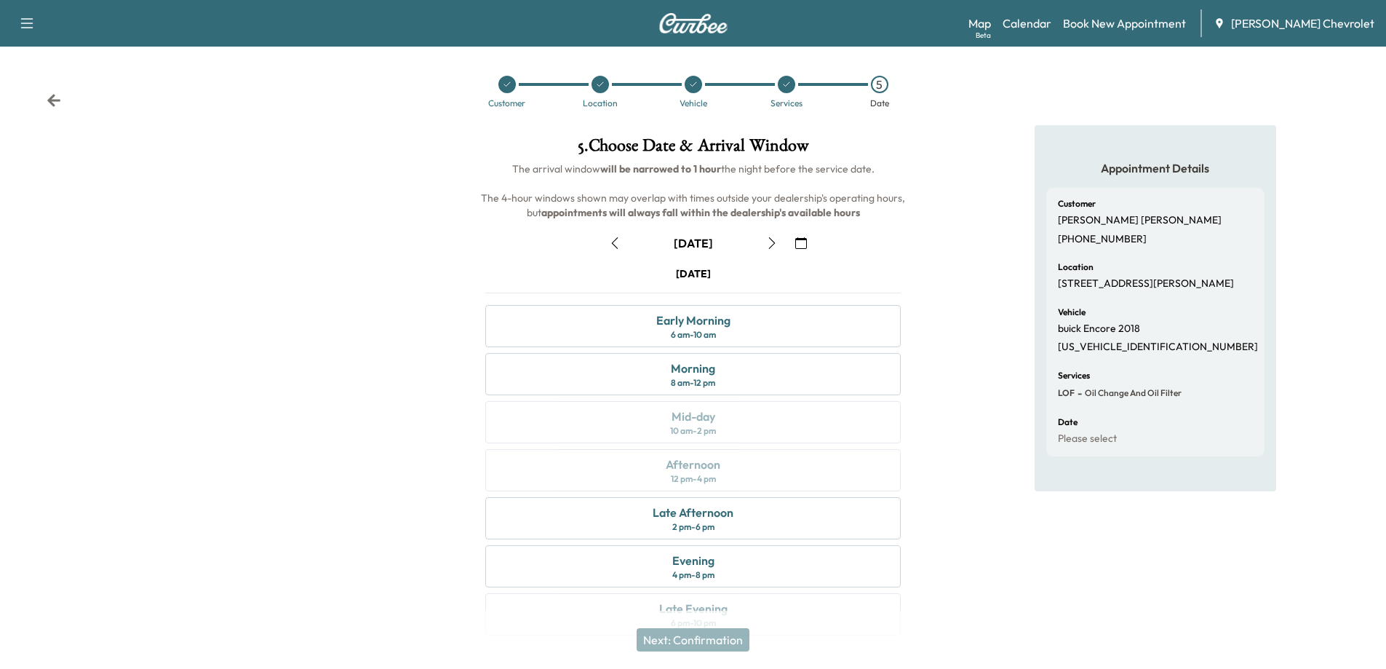
click at [596, 92] on div at bounding box center [600, 84] width 93 height 17
click at [600, 83] on icon at bounding box center [600, 84] width 9 height 9
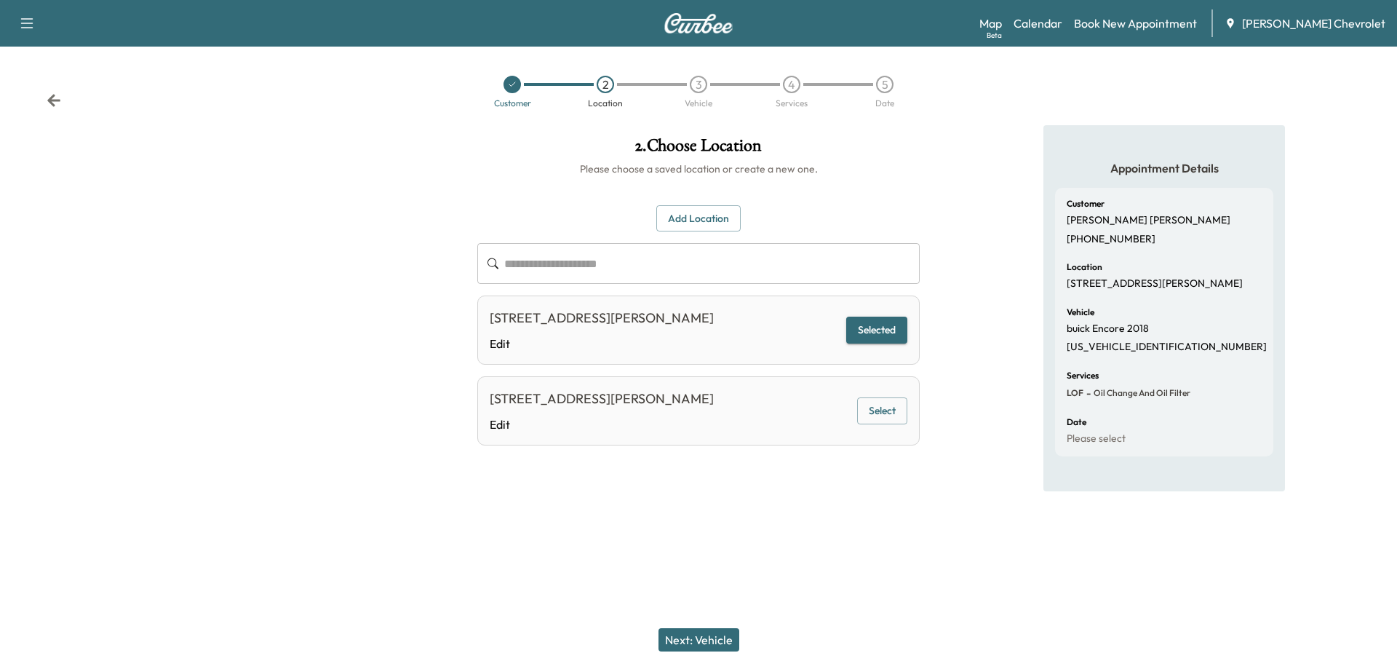
click at [709, 638] on button "Next: Vehicle" at bounding box center [699, 639] width 81 height 23
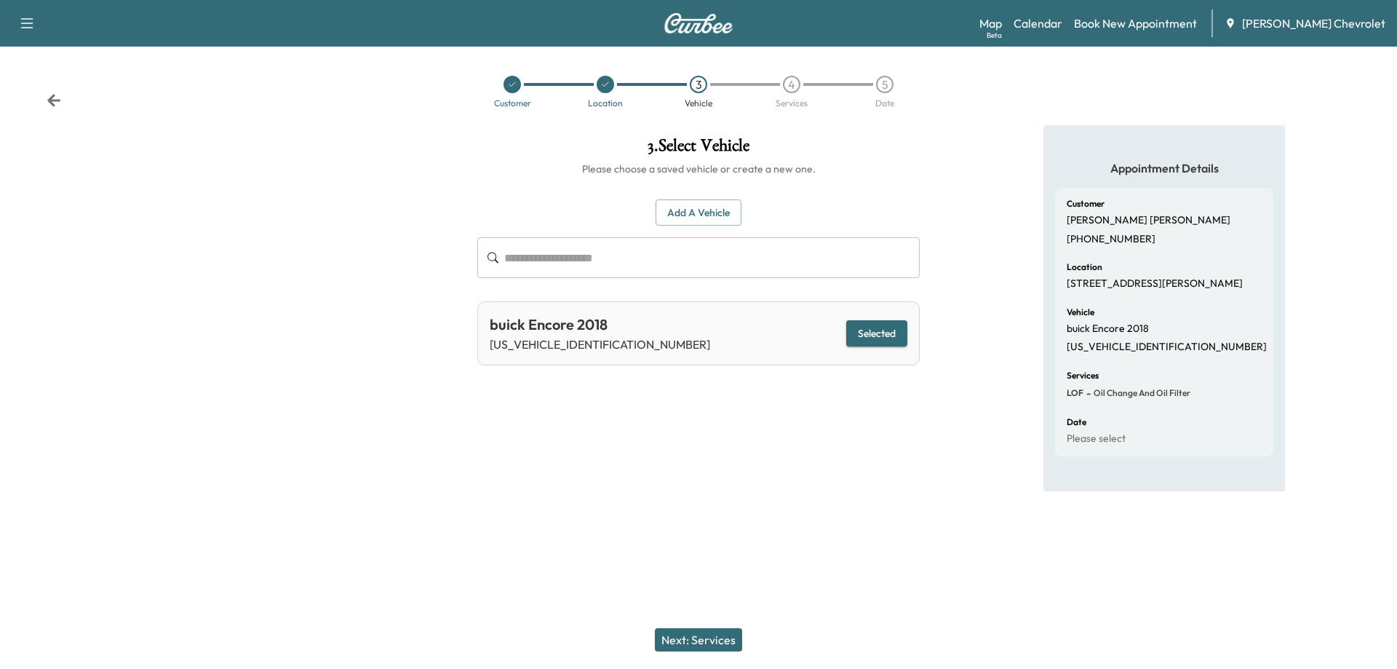
click at [709, 638] on button "Next: Services" at bounding box center [698, 639] width 87 height 23
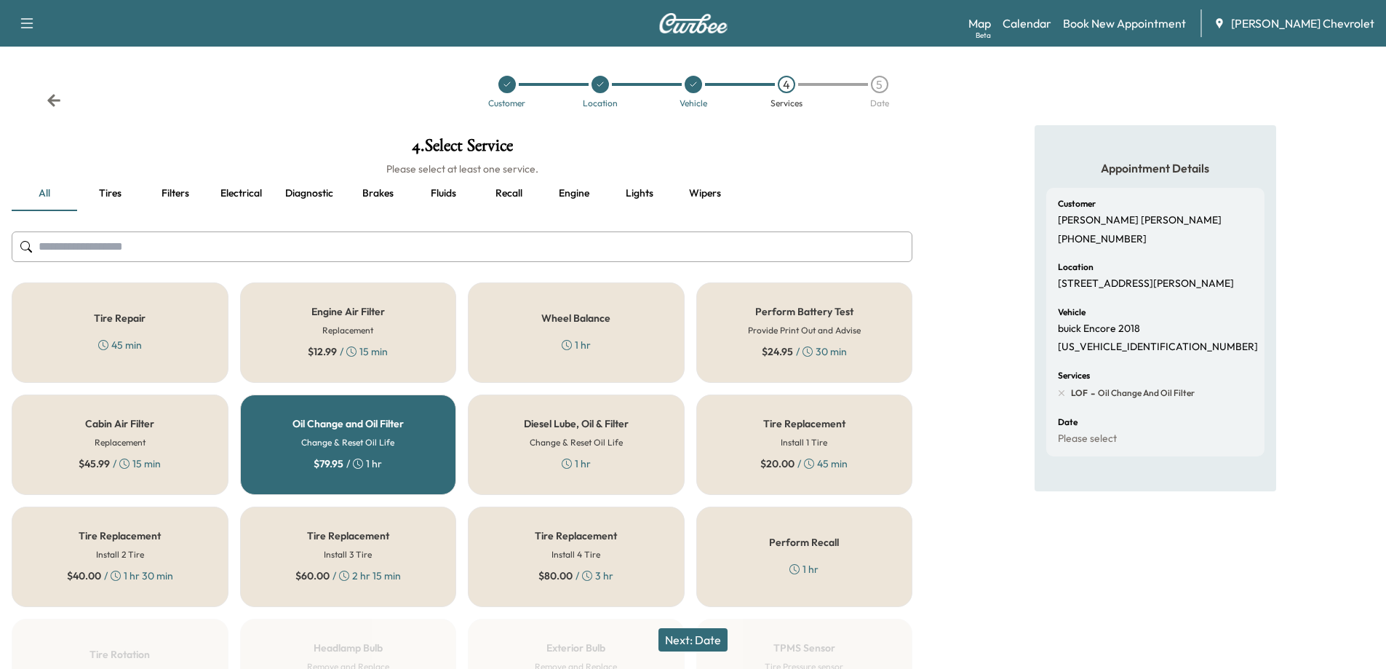
click at [709, 638] on button "Next: Date" at bounding box center [693, 639] width 69 height 23
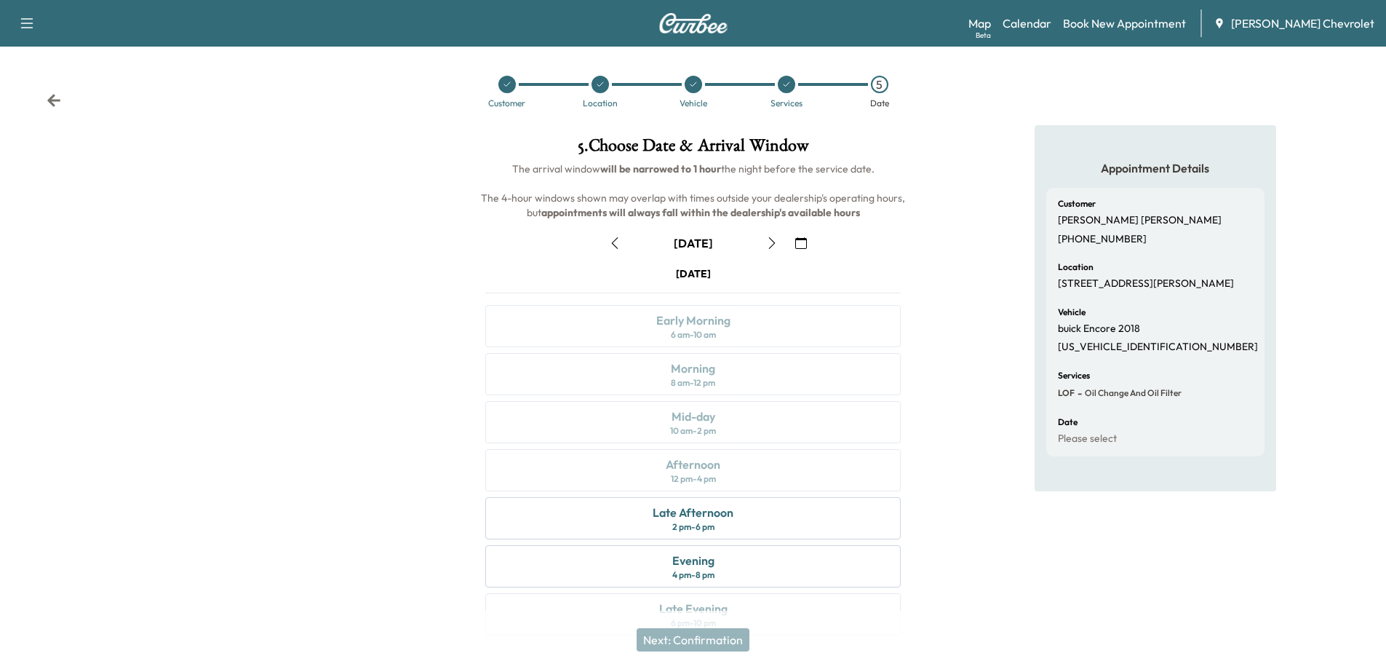
click at [765, 243] on button "button" at bounding box center [772, 242] width 25 height 23
click at [771, 241] on icon "button" at bounding box center [772, 243] width 12 height 12
click at [775, 242] on icon "button" at bounding box center [772, 243] width 12 height 12
click at [735, 426] on div "Mid-day 10 am - 2 pm" at bounding box center [693, 422] width 416 height 42
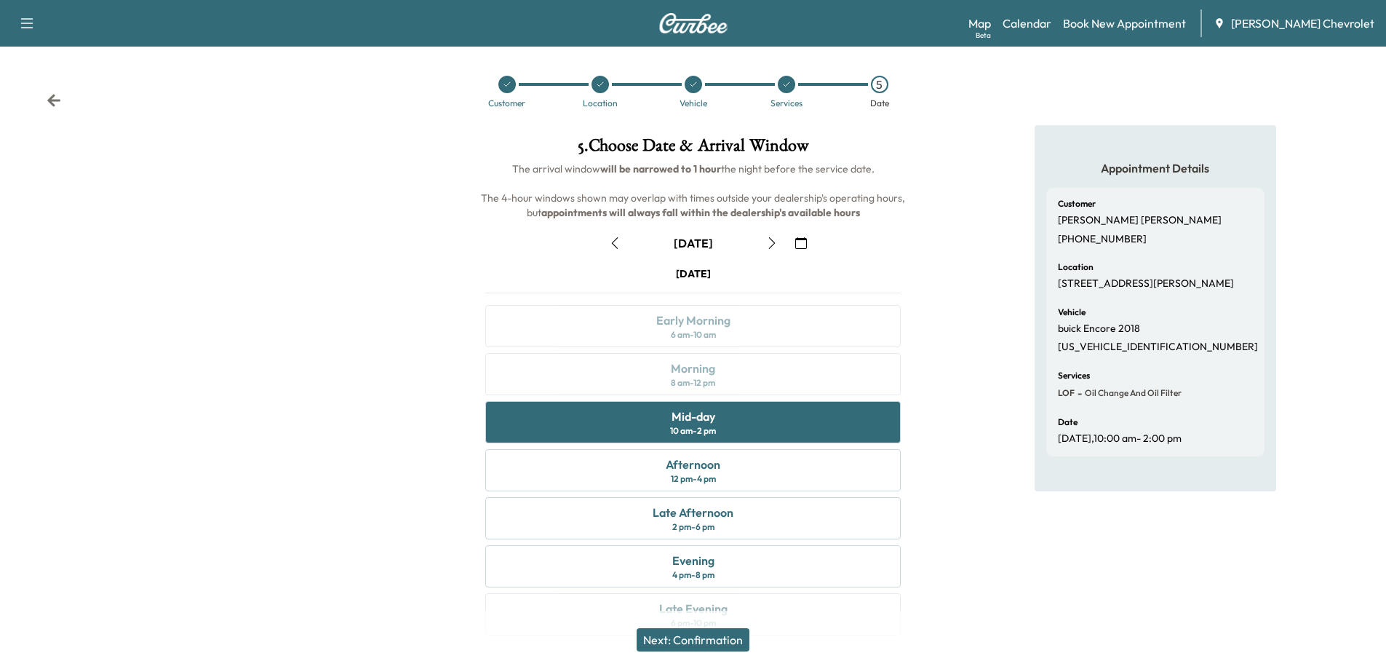
scroll to position [31, 0]
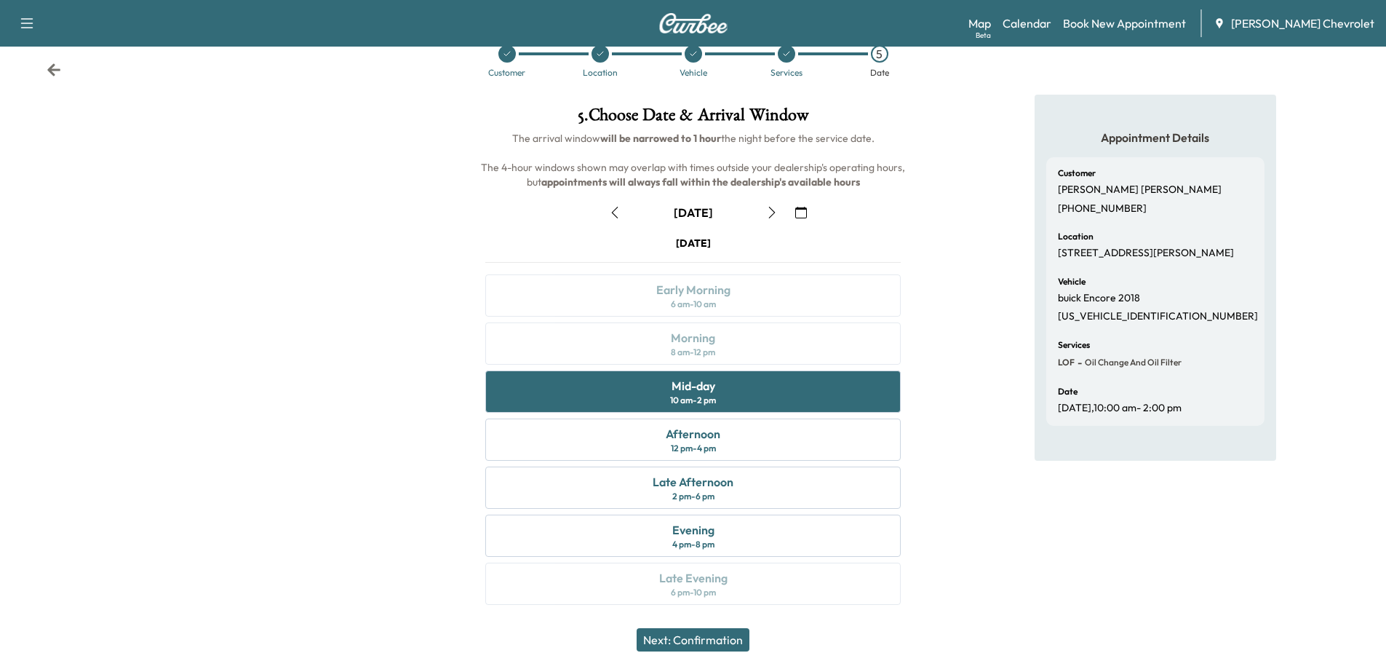
click at [683, 635] on button "Next: Confirmation" at bounding box center [693, 639] width 113 height 23
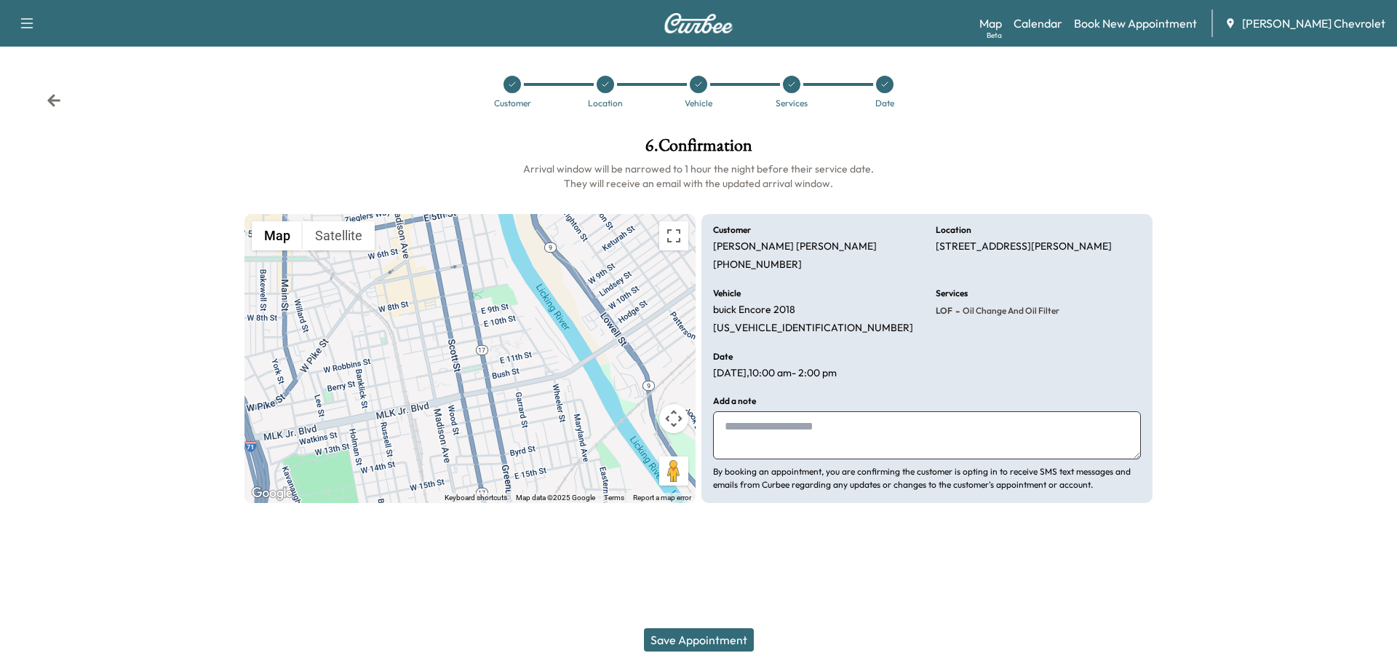
click at [683, 635] on button "Save Appointment" at bounding box center [699, 639] width 110 height 23
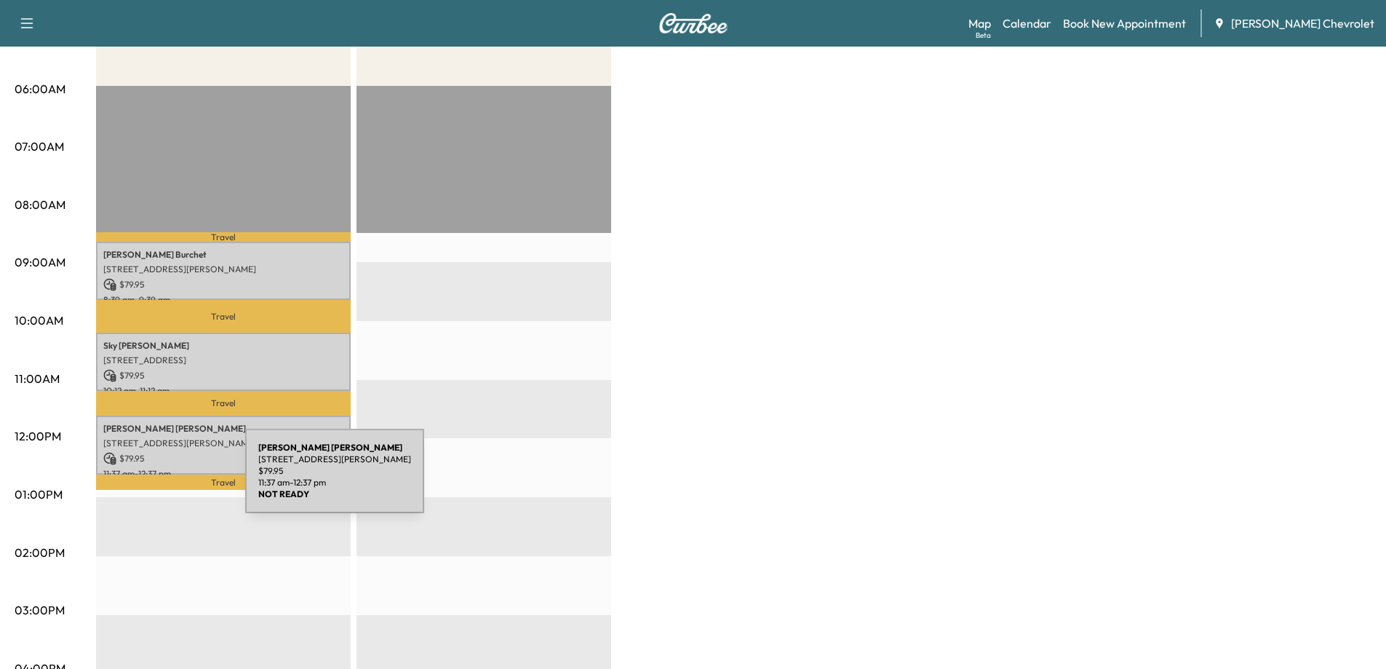
scroll to position [291, 0]
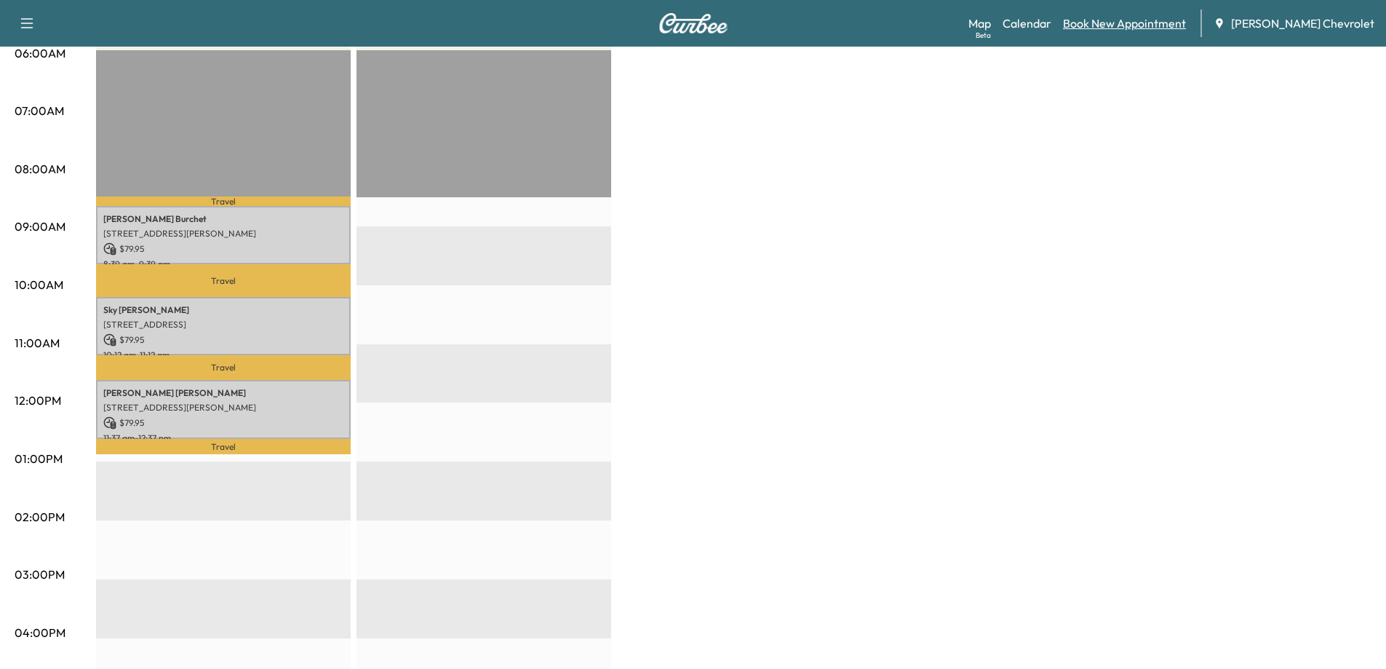
click at [1162, 30] on link "Book New Appointment" at bounding box center [1124, 23] width 123 height 17
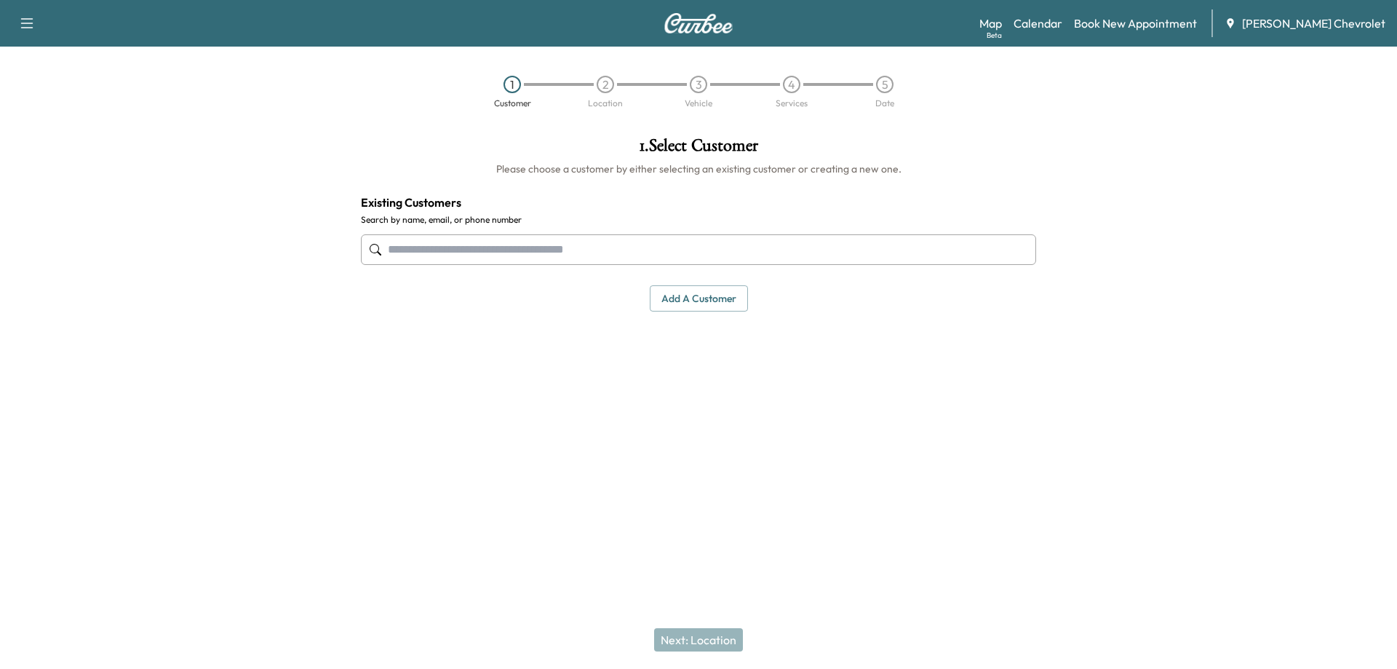
click at [658, 258] on input "text" at bounding box center [698, 249] width 675 height 31
type input "*"
click at [787, 251] on input "text" at bounding box center [698, 249] width 675 height 31
click at [774, 253] on input "text" at bounding box center [698, 249] width 675 height 31
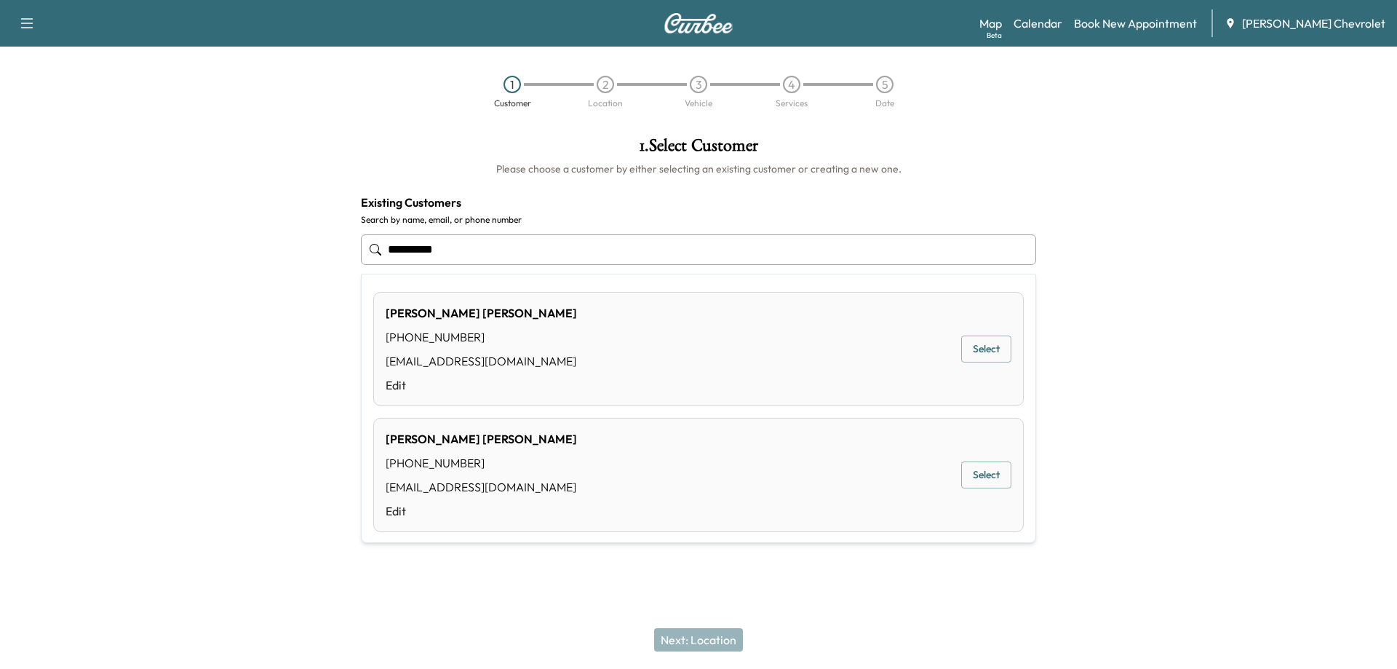
click at [990, 350] on button "Select" at bounding box center [986, 349] width 50 height 27
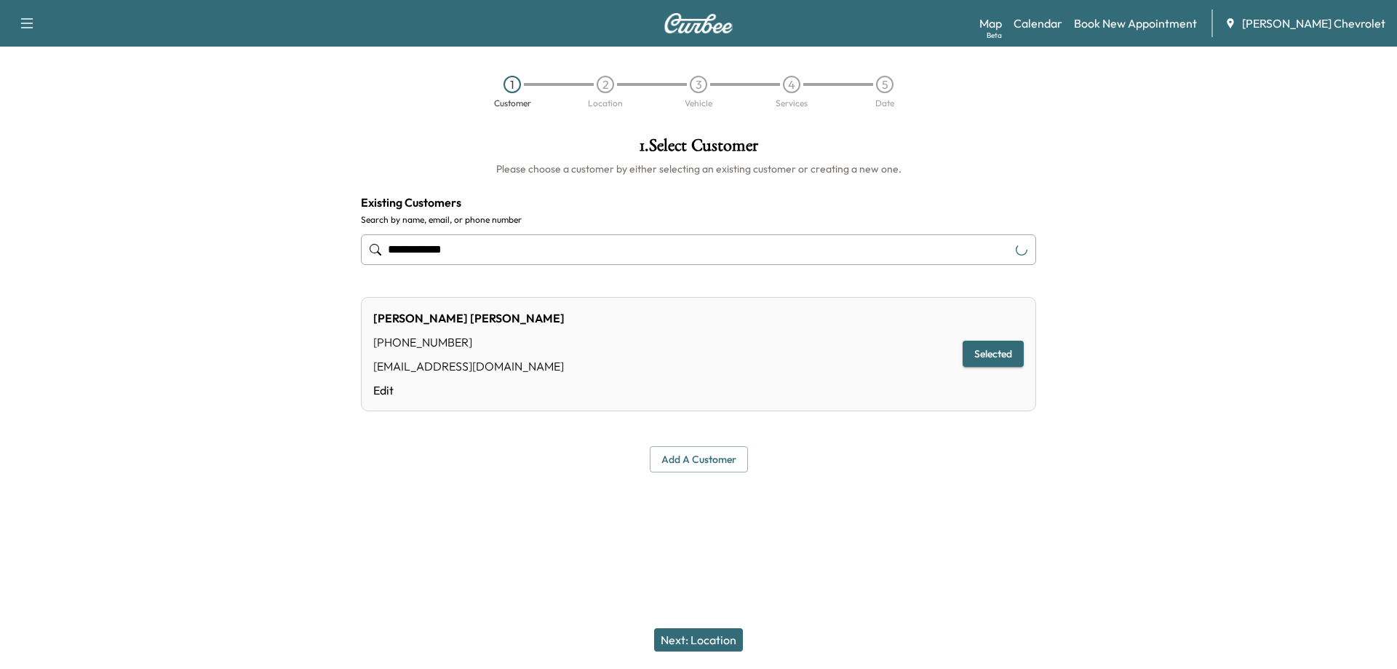
type input "**********"
click at [705, 638] on button "Next: Location" at bounding box center [698, 639] width 89 height 23
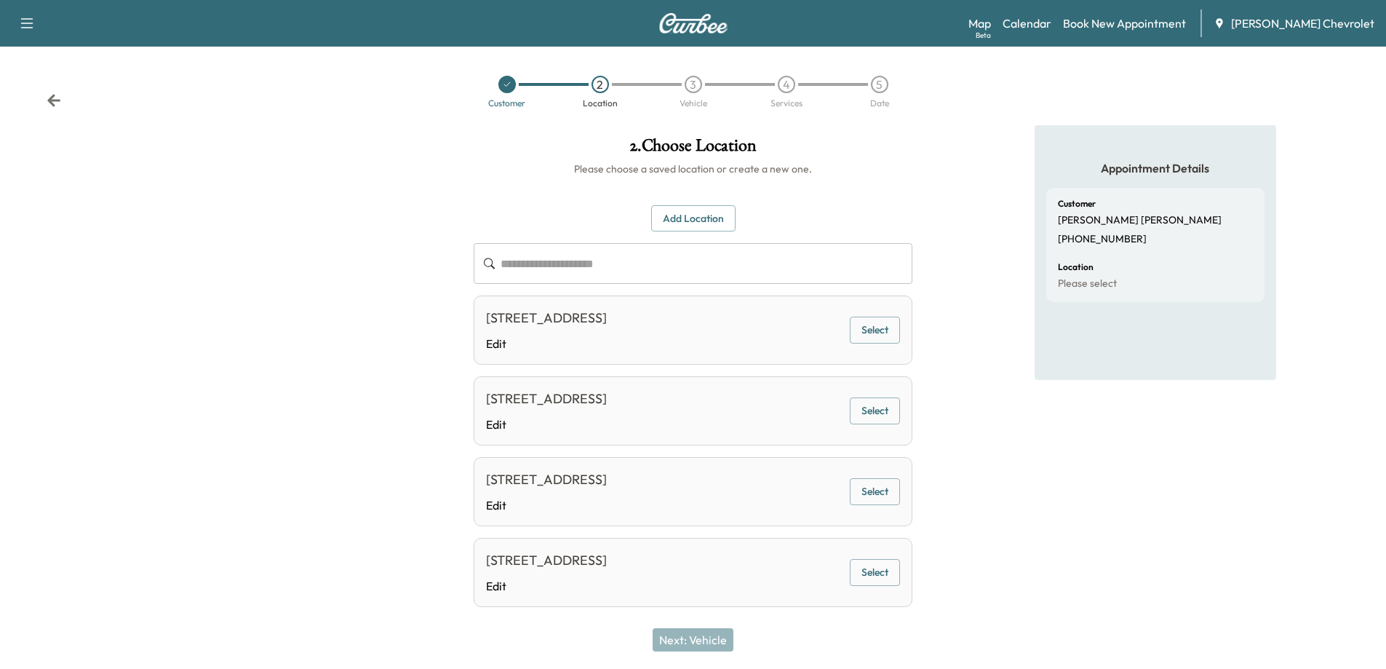
click at [865, 331] on button "Select" at bounding box center [875, 330] width 50 height 27
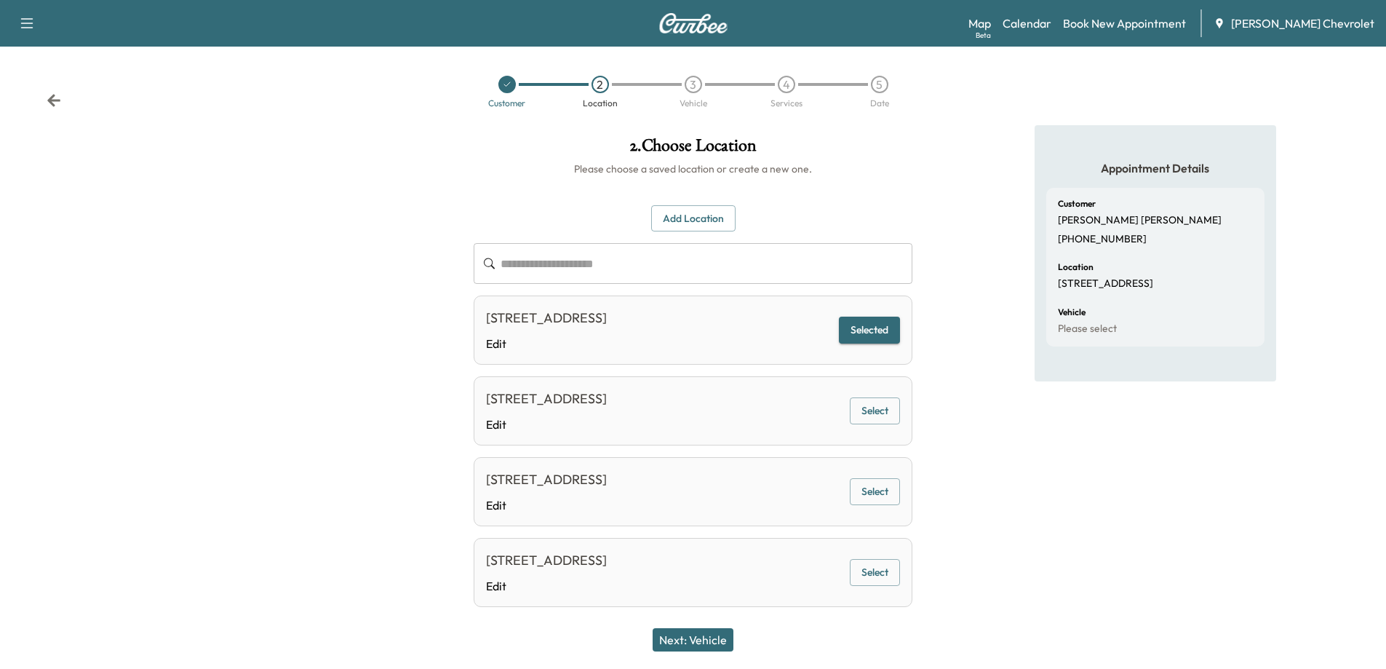
click at [687, 643] on button "Next: Vehicle" at bounding box center [693, 639] width 81 height 23
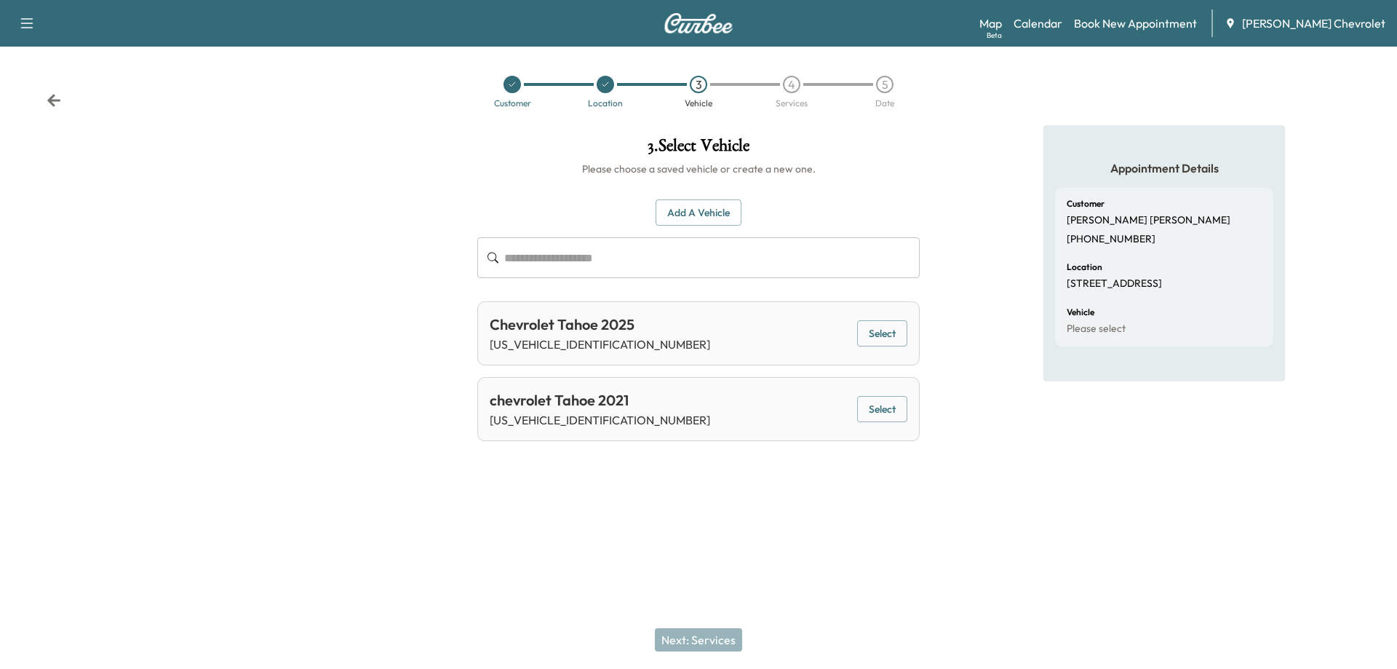
click at [877, 331] on button "Select" at bounding box center [882, 333] width 50 height 27
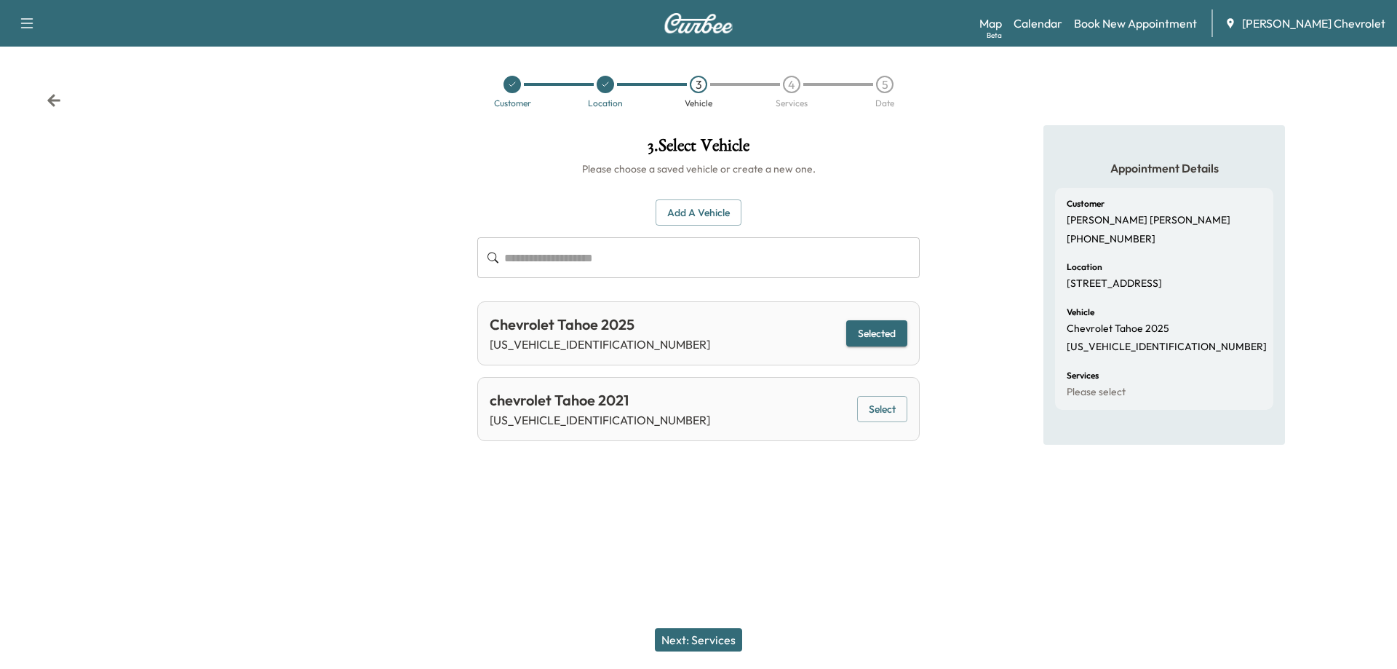
click at [692, 638] on button "Next: Services" at bounding box center [698, 639] width 87 height 23
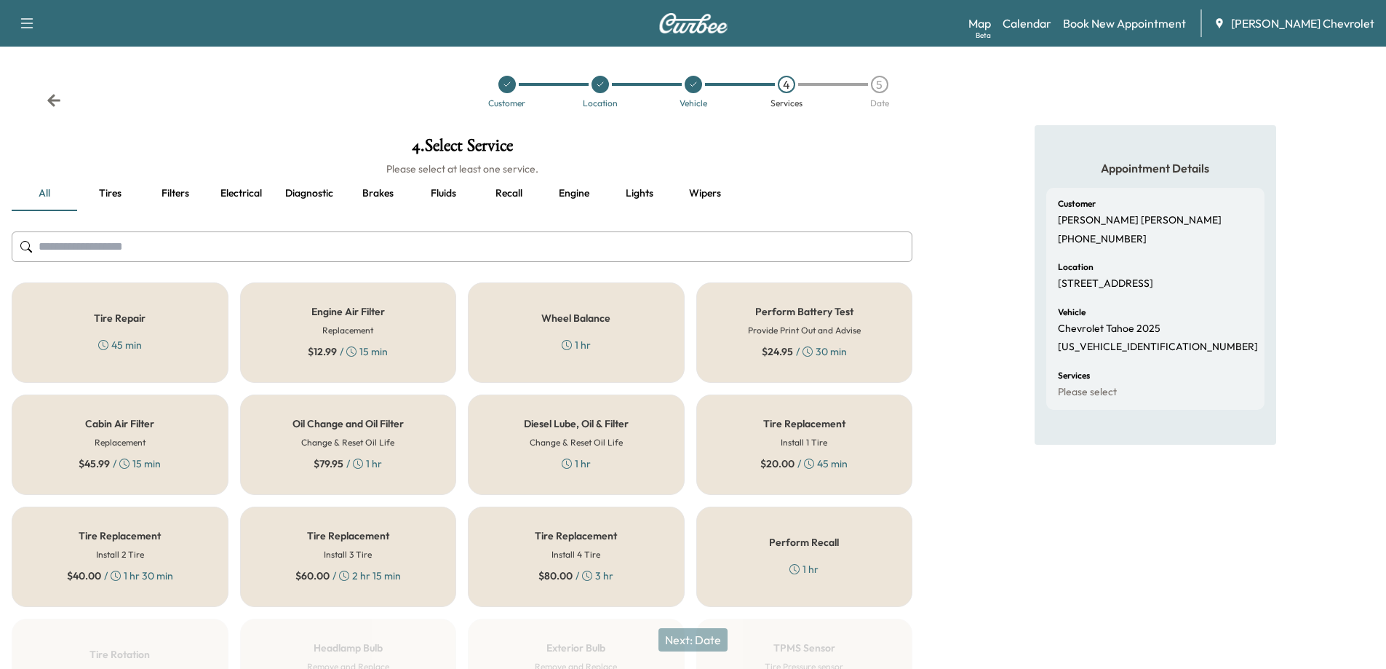
click at [381, 451] on div "Oil Change and Oil Filter Change & Reset Oil Life $ 79.95 / 1 hr" at bounding box center [348, 444] width 217 height 100
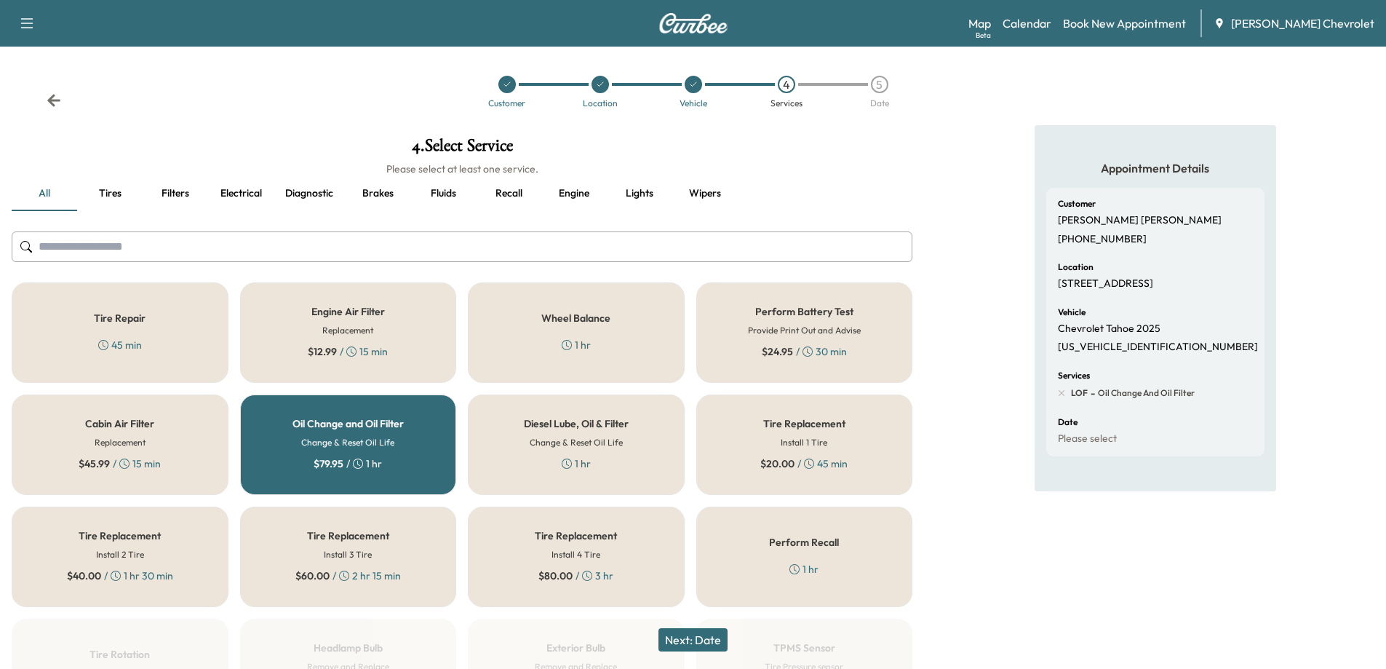
click at [674, 639] on button "Next: Date" at bounding box center [693, 639] width 69 height 23
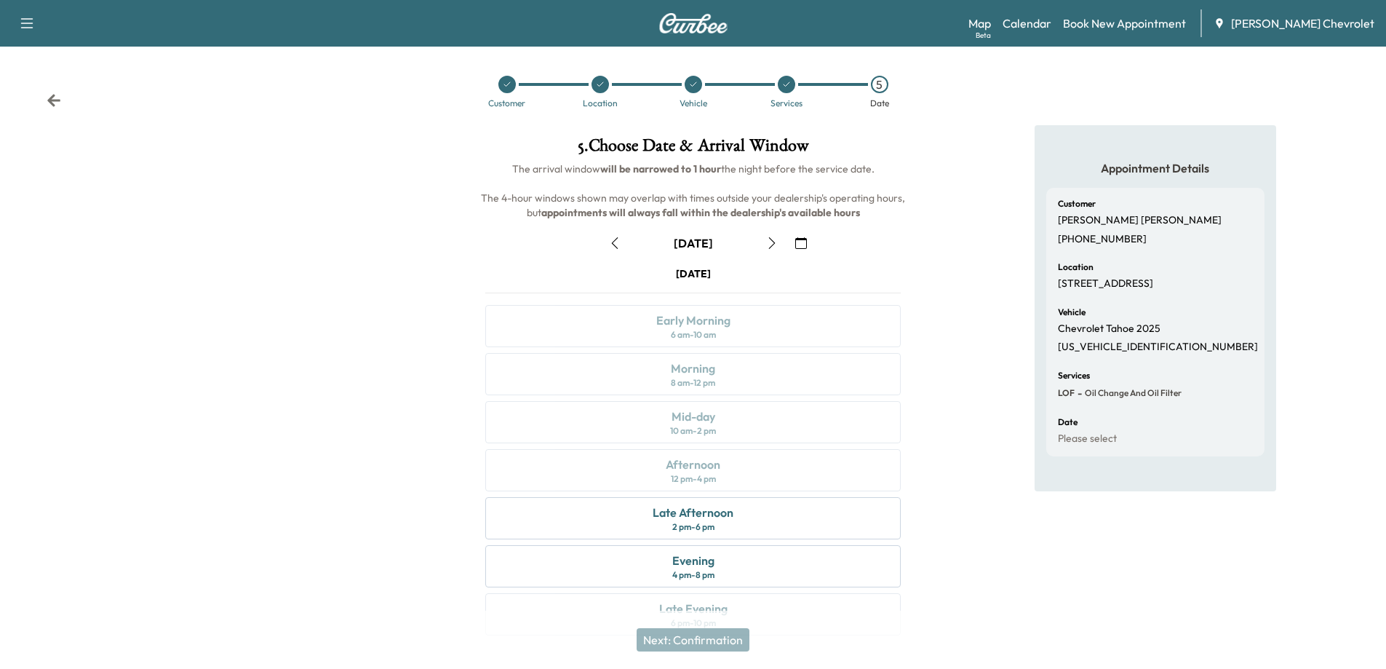
click at [775, 239] on icon "button" at bounding box center [772, 243] width 12 height 12
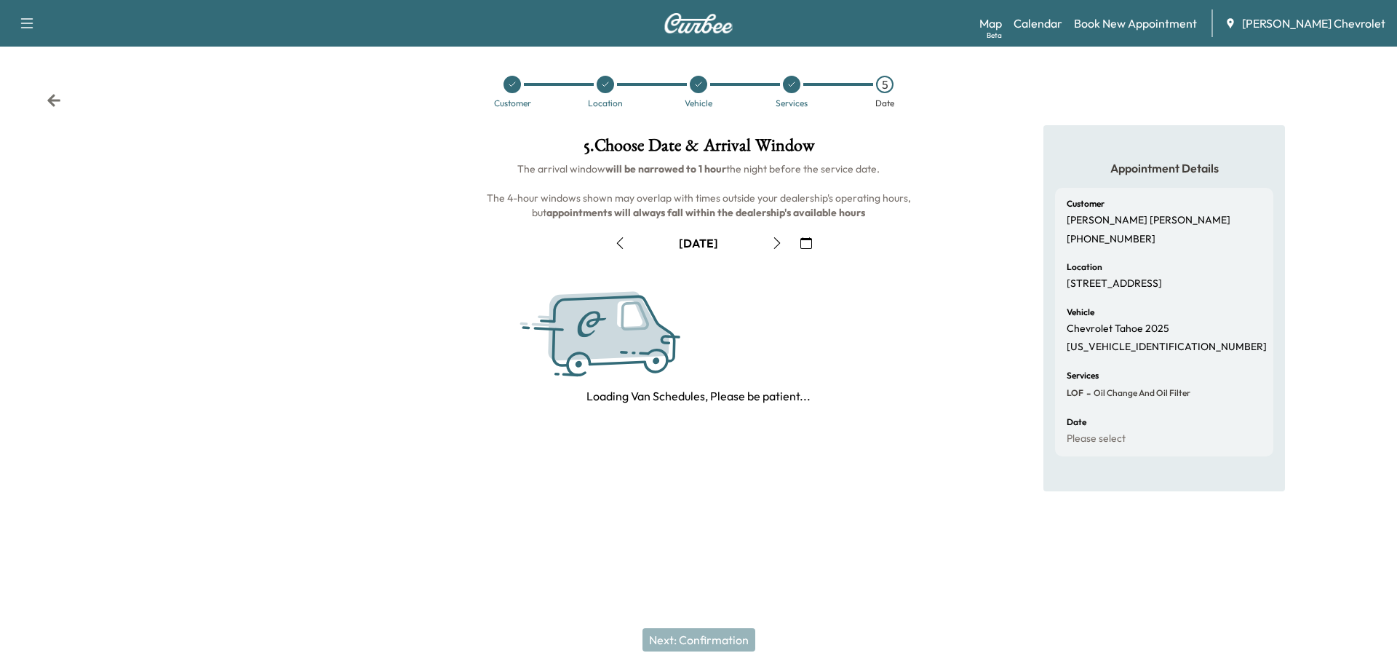
click at [775, 239] on icon "button" at bounding box center [777, 243] width 12 height 12
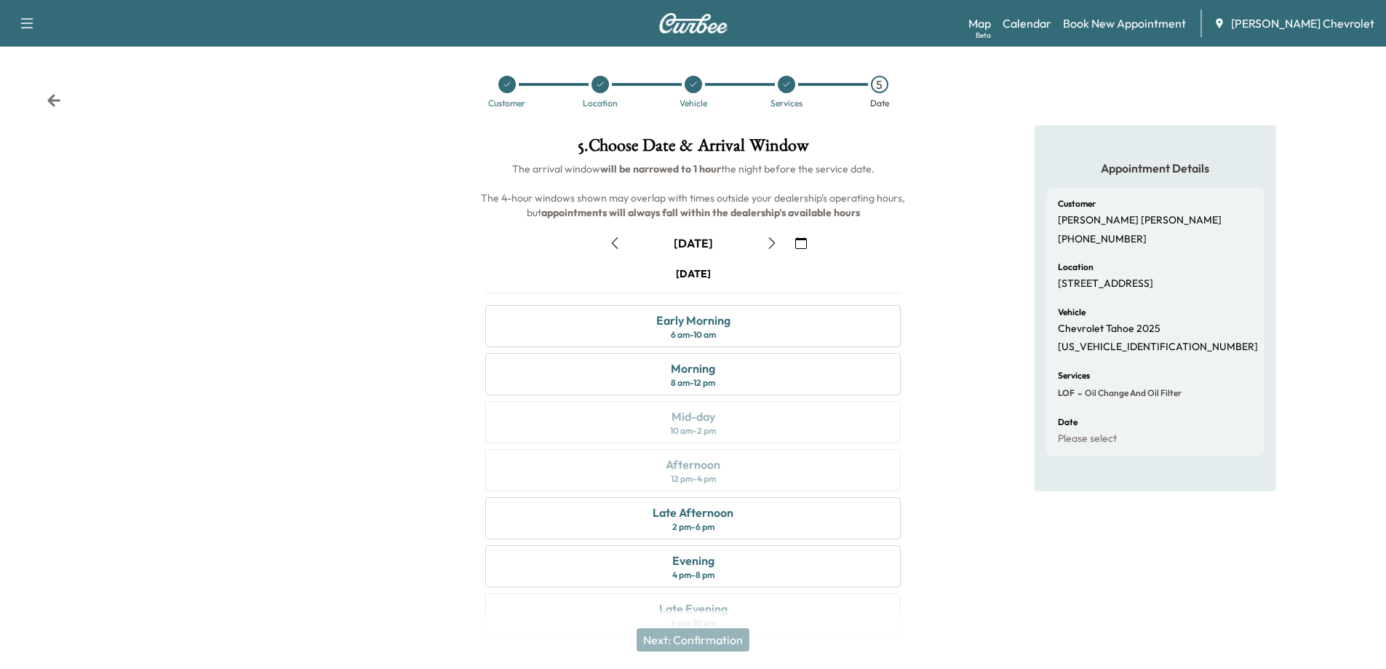
click at [775, 239] on icon "button" at bounding box center [772, 243] width 12 height 12
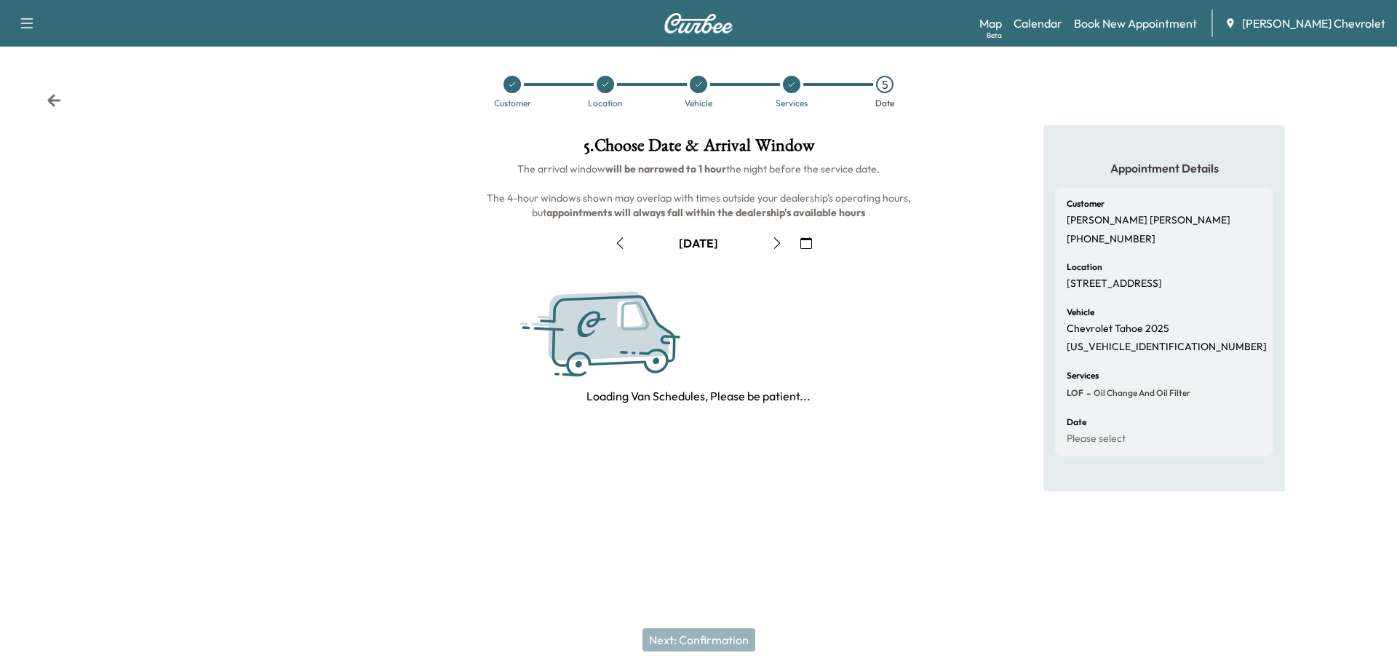
click at [775, 239] on icon "button" at bounding box center [777, 243] width 12 height 12
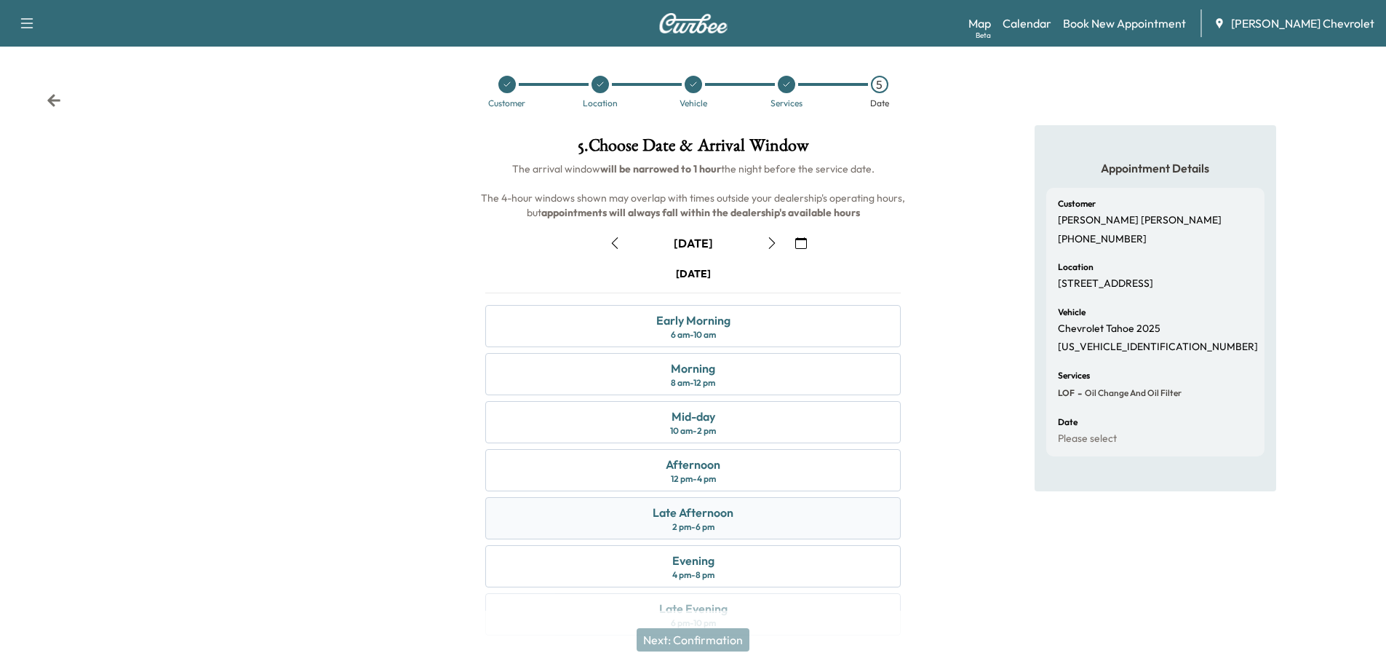
click at [726, 528] on div "Late Afternoon 2 pm - 6 pm" at bounding box center [693, 518] width 416 height 42
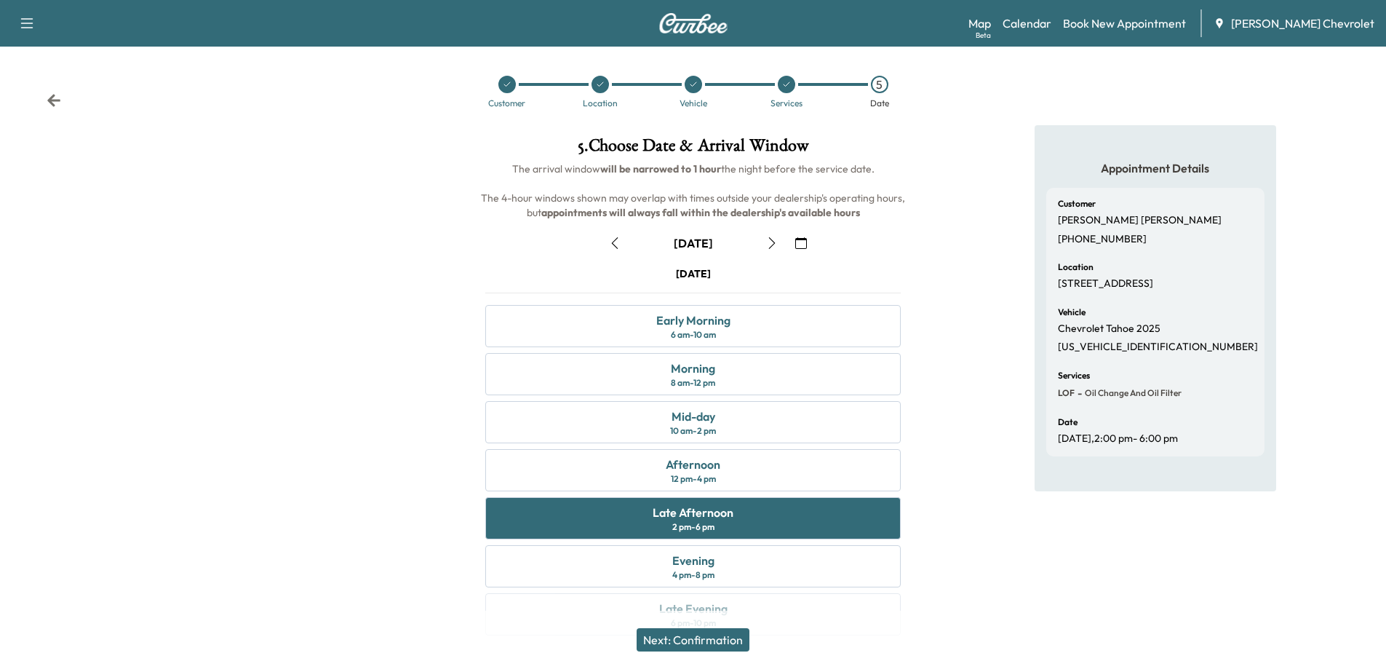
click at [710, 636] on button "Next: Confirmation" at bounding box center [693, 639] width 113 height 23
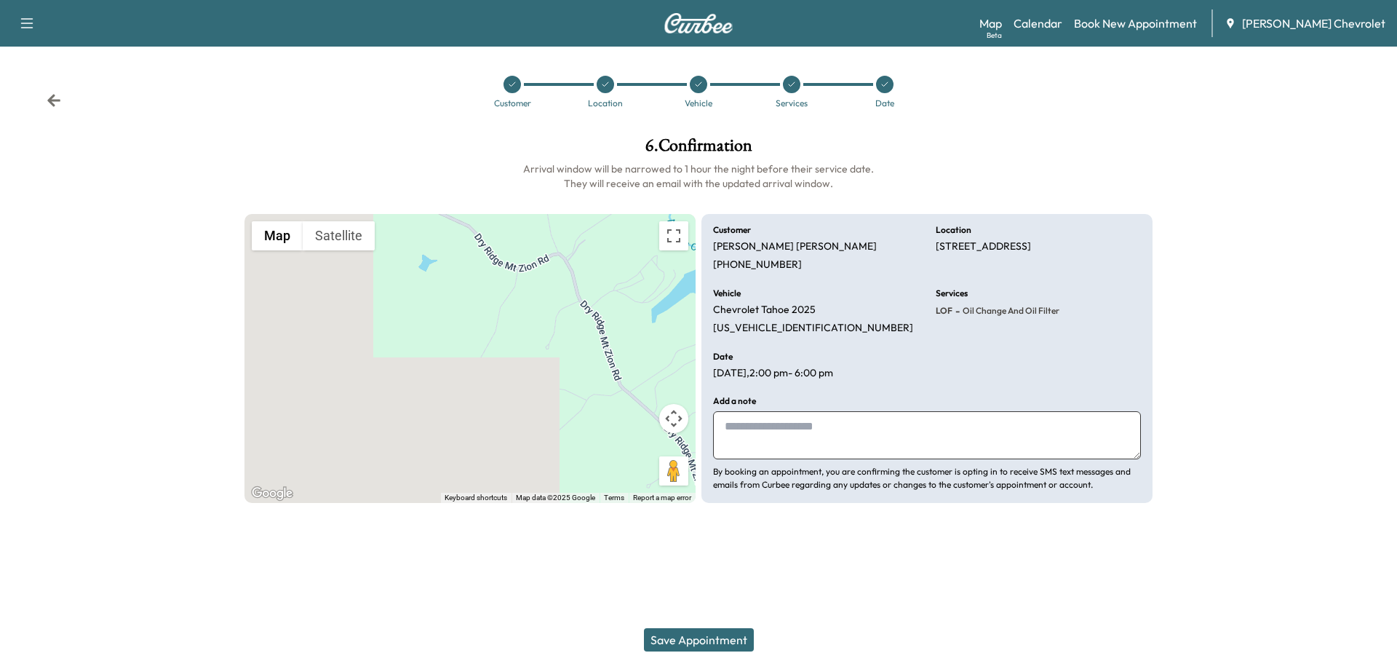
click at [731, 633] on button "Save Appointment" at bounding box center [699, 639] width 110 height 23
